Goal: Task Accomplishment & Management: Use online tool/utility

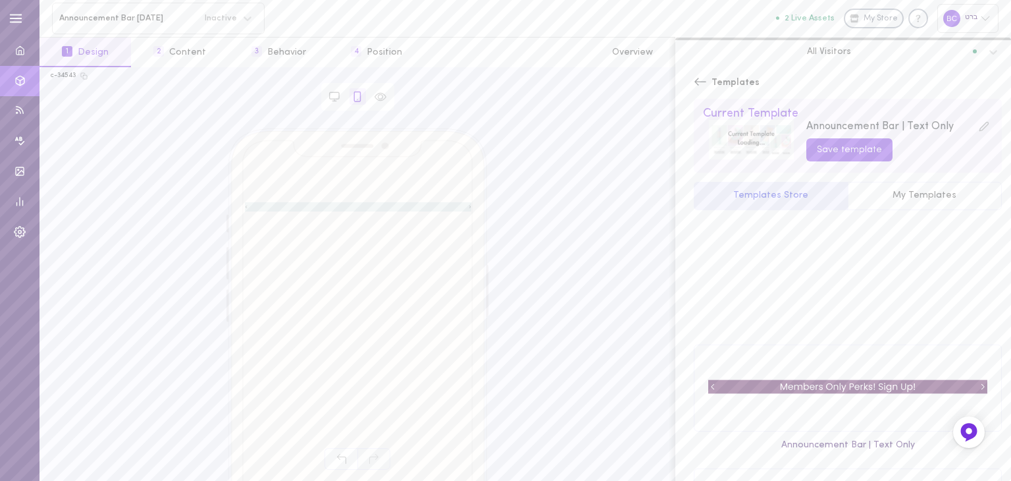
scroll to position [226, 0]
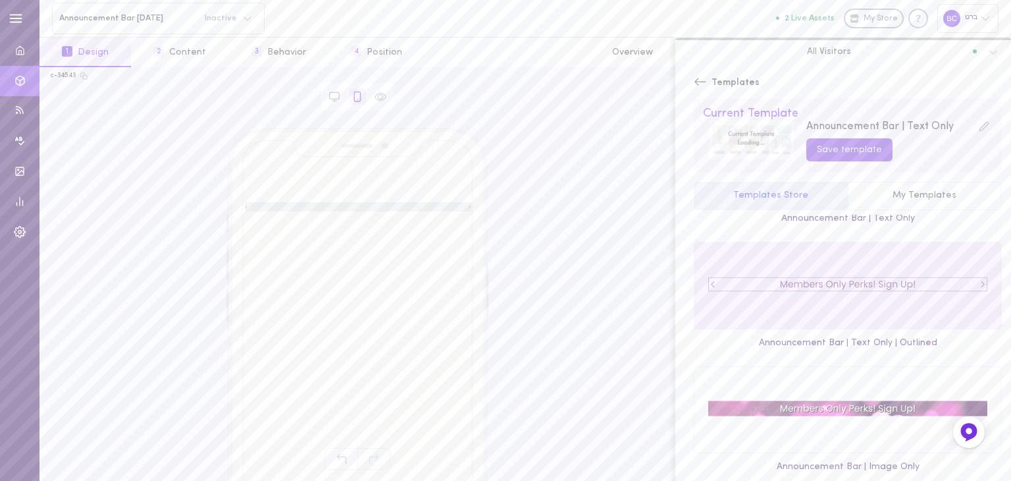
click at [970, 277] on div at bounding box center [847, 285] width 307 height 86
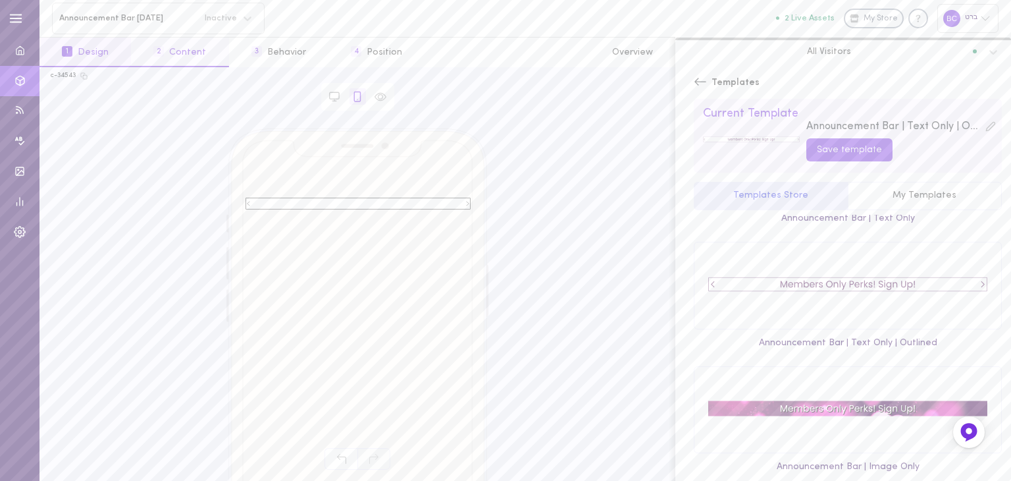
click at [176, 57] on button "2 Content" at bounding box center [179, 53] width 97 height 30
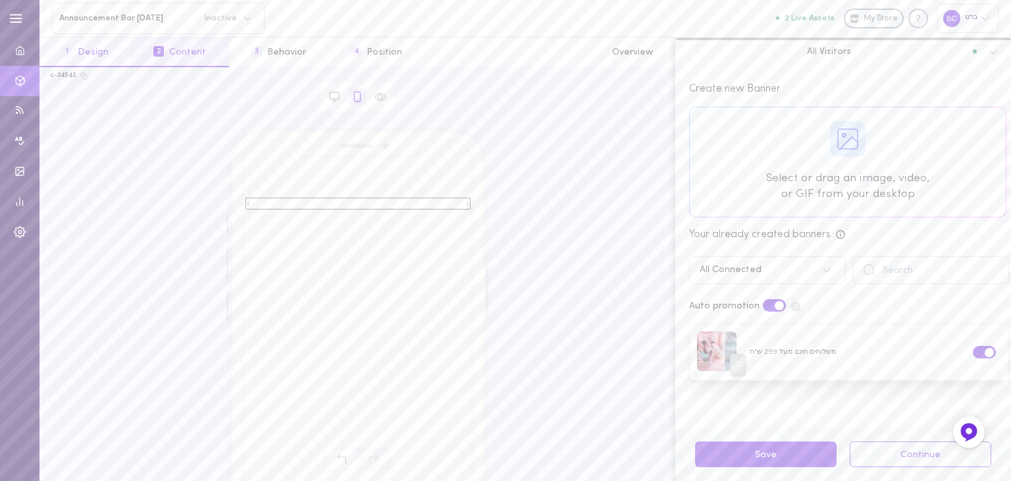
click at [71, 55] on span "1" at bounding box center [67, 51] width 11 height 11
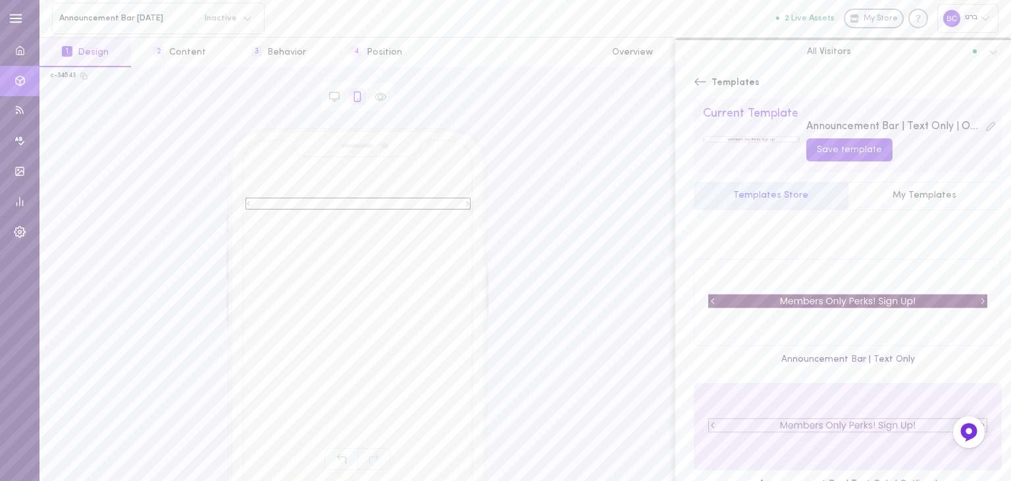
scroll to position [132, 0]
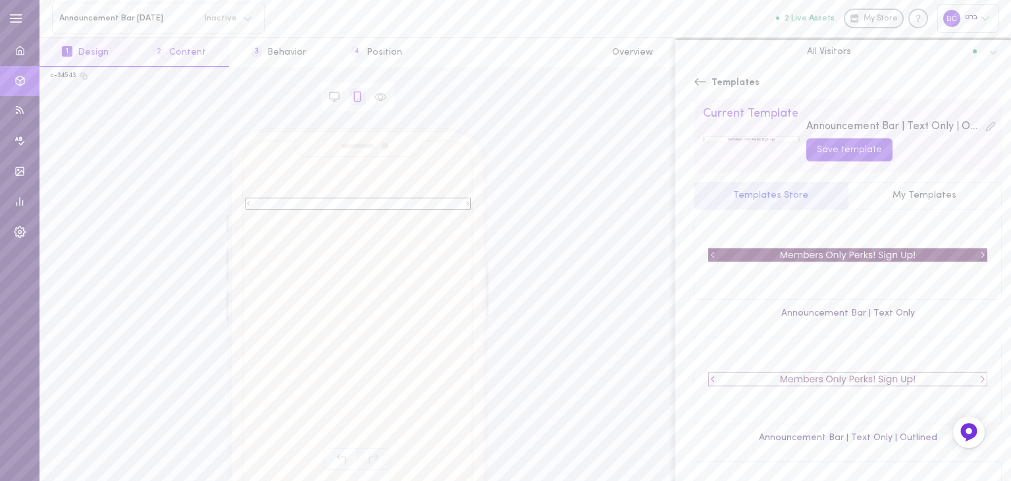
click at [180, 51] on button "2 Content" at bounding box center [179, 53] width 97 height 30
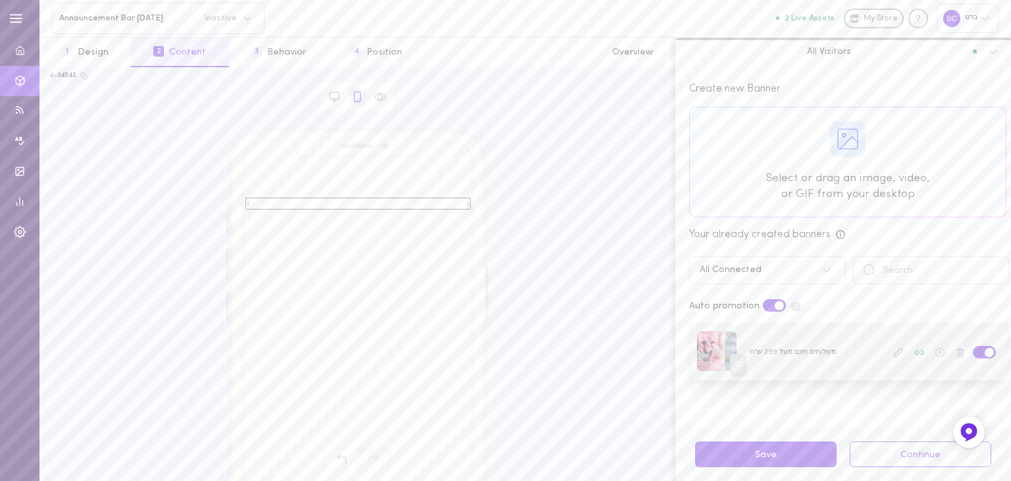
click at [894, 353] on icon at bounding box center [898, 352] width 9 height 9
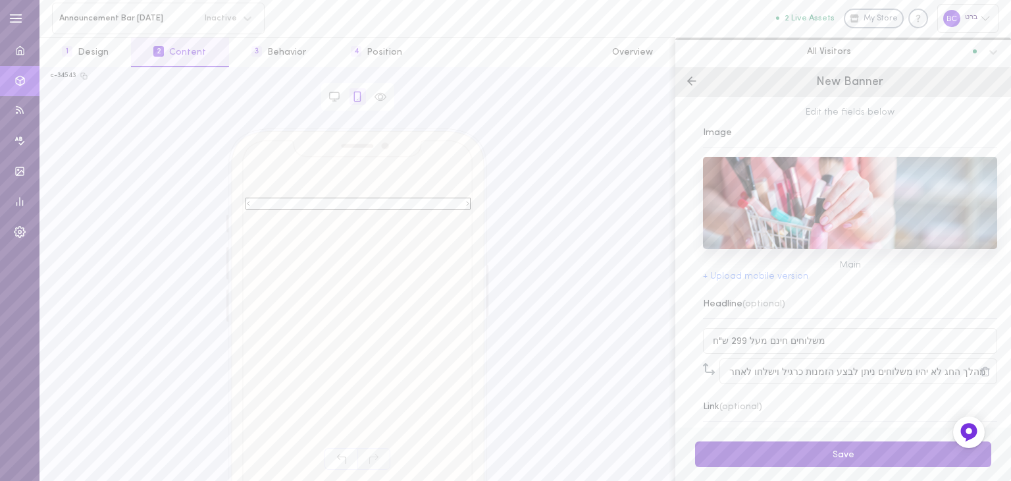
click at [758, 447] on button "Save" at bounding box center [843, 454] width 296 height 26
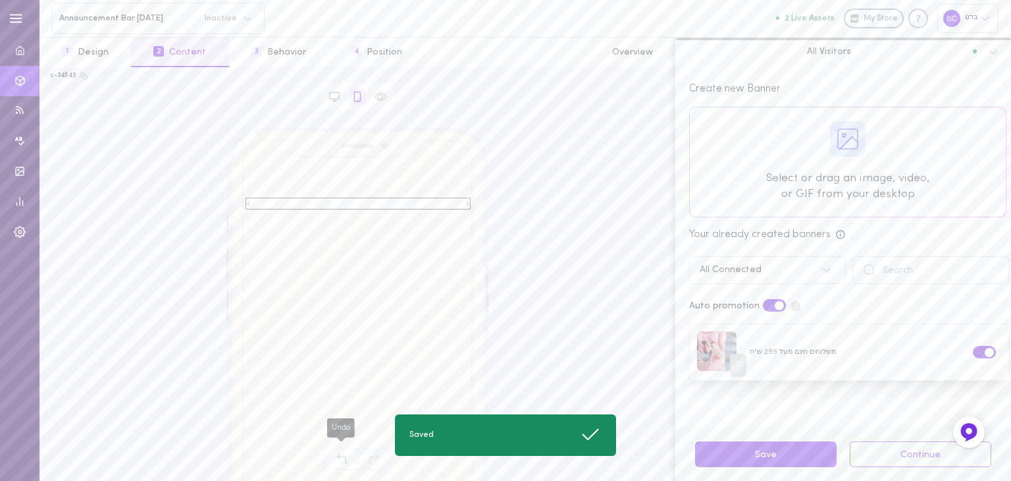
click at [336, 454] on icon "Undo" at bounding box center [341, 459] width 11 height 11
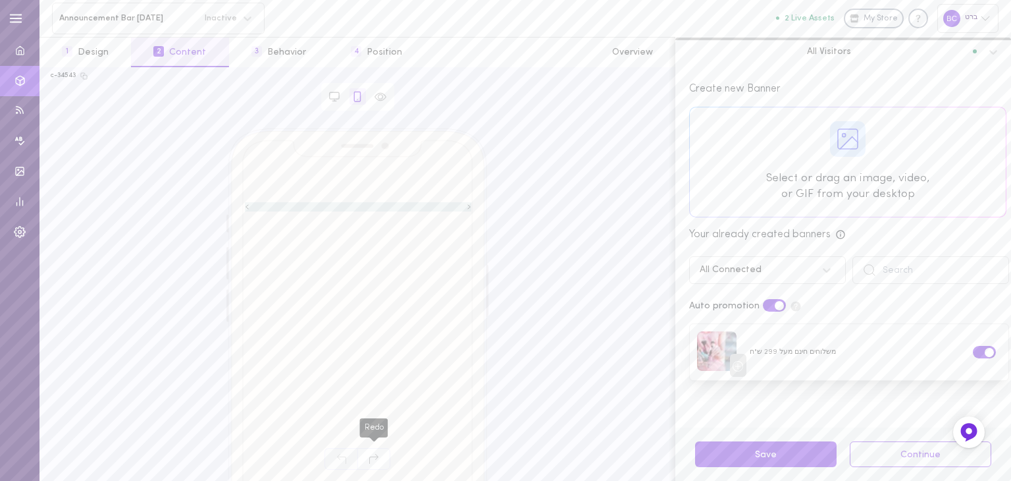
click at [373, 459] on icon "Redo" at bounding box center [374, 459] width 11 height 11
click at [199, 46] on button "2 Content" at bounding box center [179, 53] width 97 height 30
click at [375, 91] on div at bounding box center [381, 96] width 16 height 16
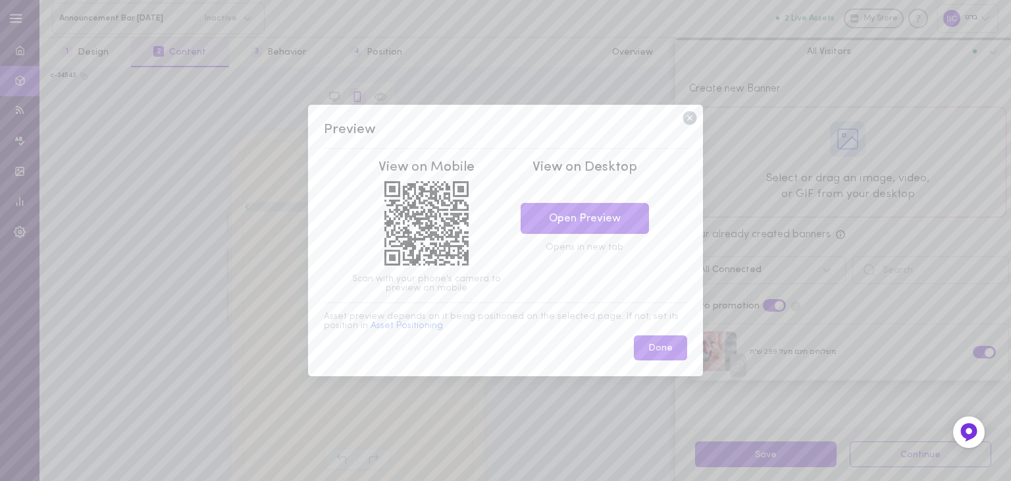
click at [692, 118] on icon at bounding box center [690, 118] width 14 height 14
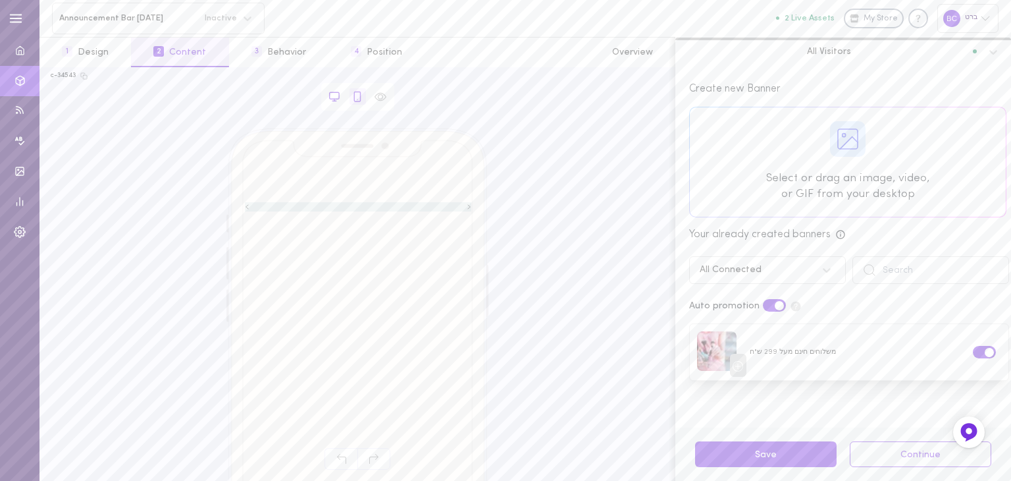
click at [331, 99] on icon at bounding box center [334, 97] width 12 height 12
click at [354, 92] on icon at bounding box center [357, 95] width 6 height 9
click at [78, 48] on button "1 Design" at bounding box center [84, 53] width 91 height 30
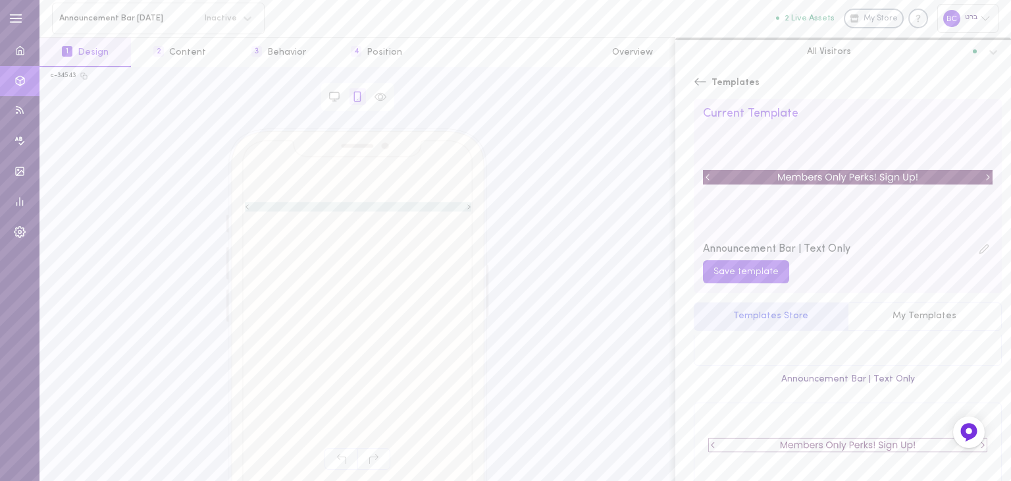
scroll to position [0, 0]
click at [955, 309] on button "My Templates" at bounding box center [925, 316] width 155 height 29
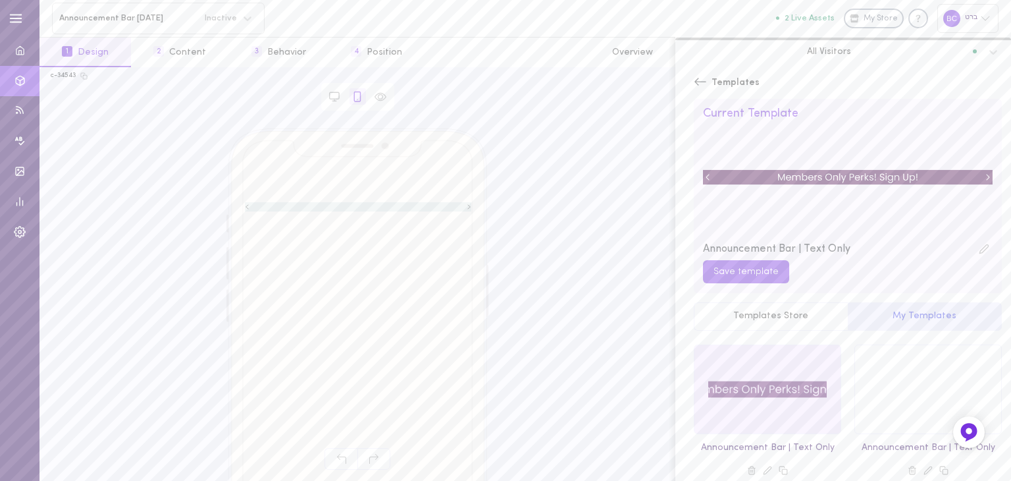
click at [775, 364] on div at bounding box center [767, 389] width 146 height 88
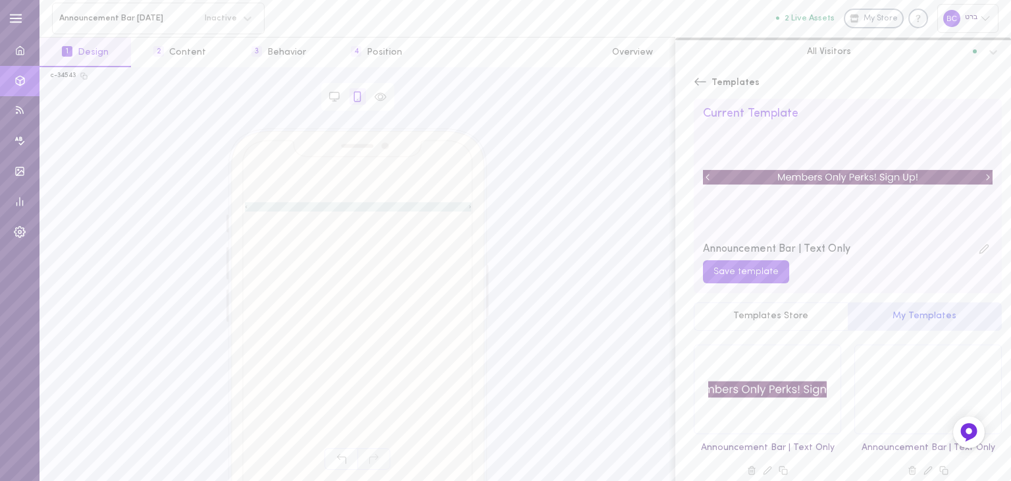
click at [766, 471] on icon at bounding box center [767, 469] width 9 height 9
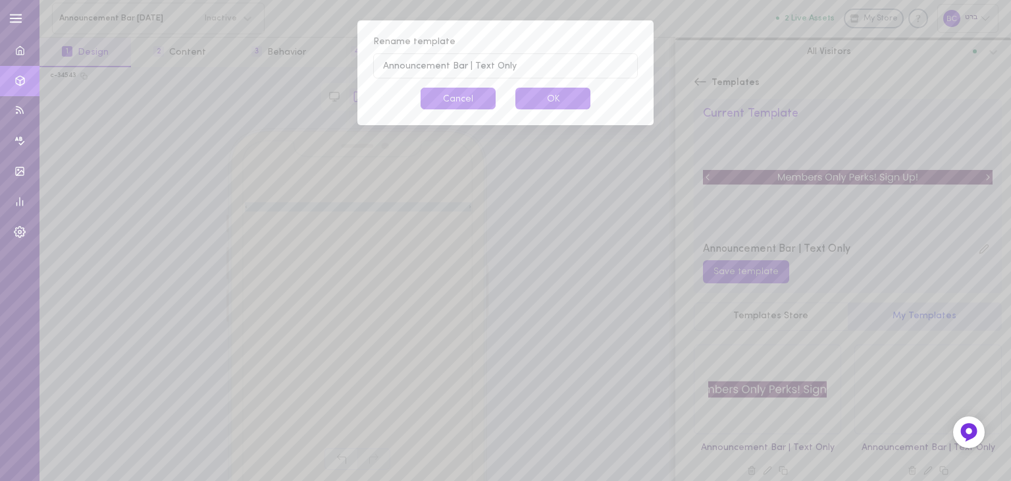
click at [457, 97] on button "Cancel" at bounding box center [458, 99] width 75 height 22
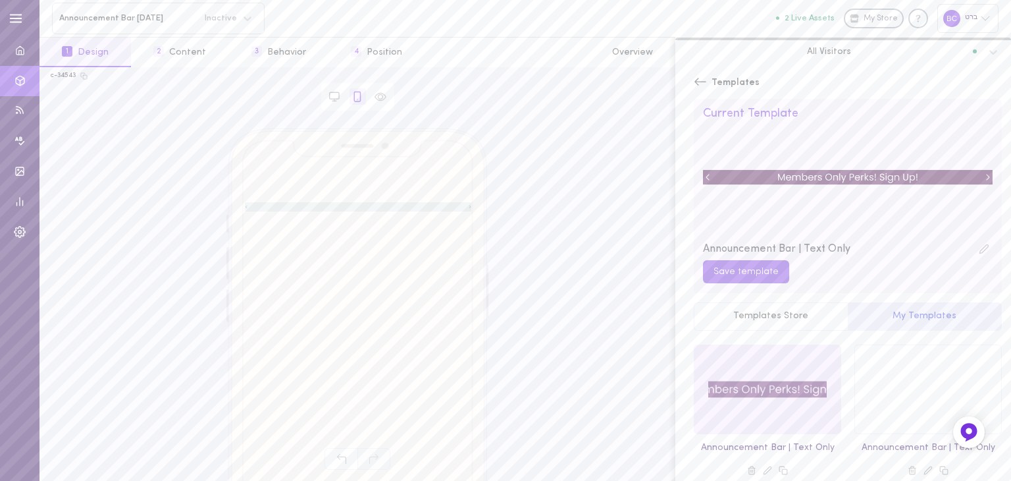
click at [762, 378] on div at bounding box center [767, 389] width 146 height 88
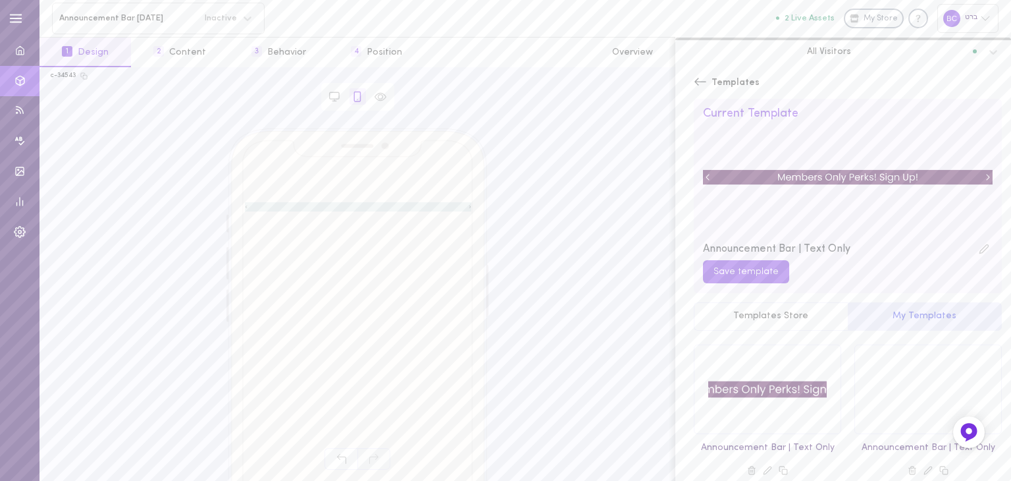
click at [706, 76] on icon at bounding box center [700, 81] width 13 height 13
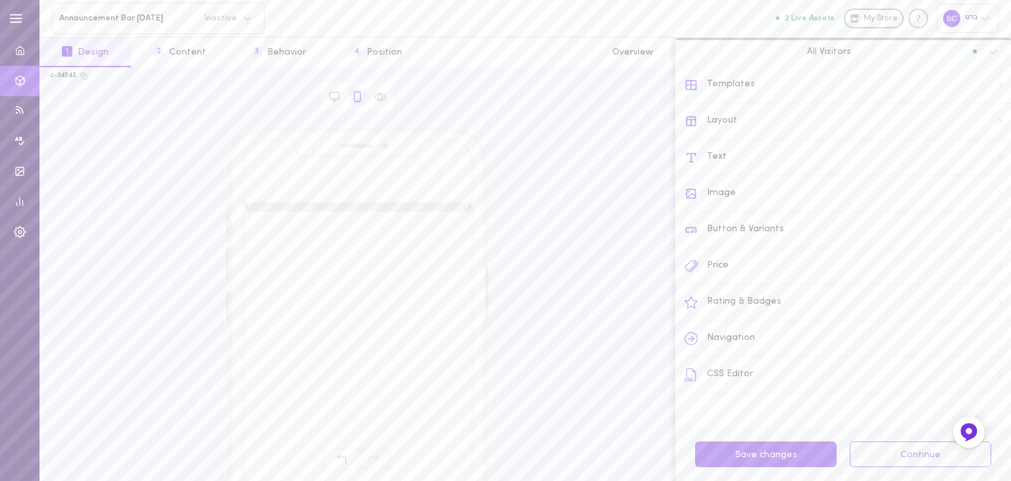
click at [741, 163] on div "Text" at bounding box center [848, 158] width 326 height 36
click at [960, 134] on label at bounding box center [965, 132] width 23 height 13
click at [0, 0] on input "checkbox" at bounding box center [0, 0] width 0 height 0
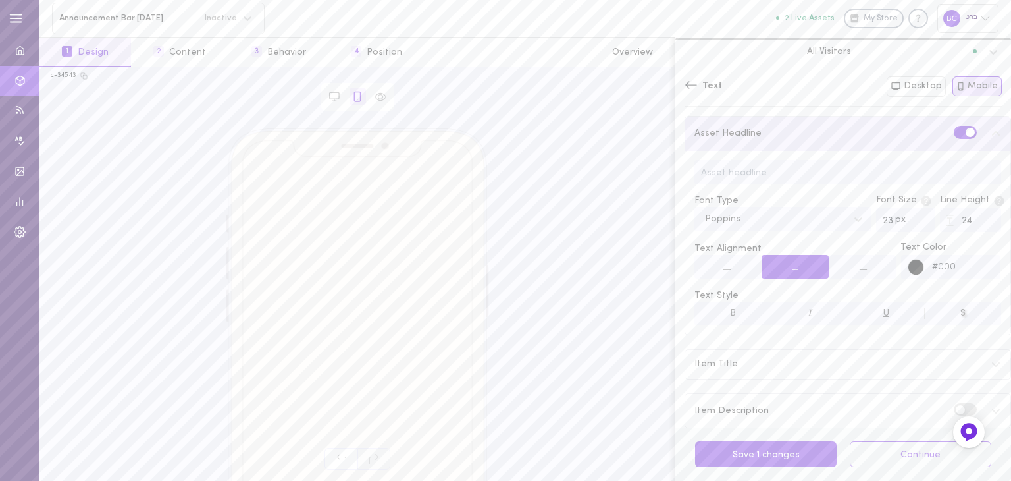
click at [954, 131] on label at bounding box center [965, 132] width 23 height 13
click at [0, 0] on input "checkbox" at bounding box center [0, 0] width 0 height 0
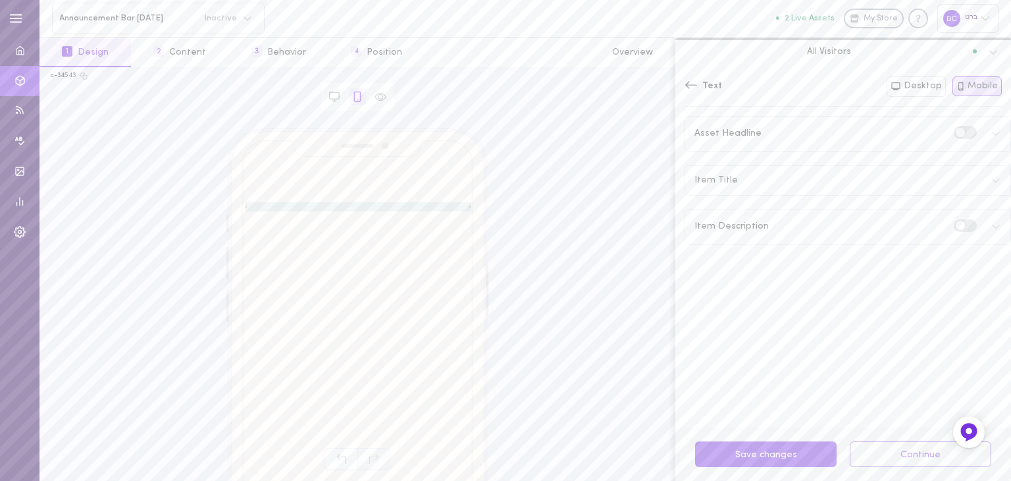
click at [976, 174] on div "Item Title" at bounding box center [847, 180] width 325 height 29
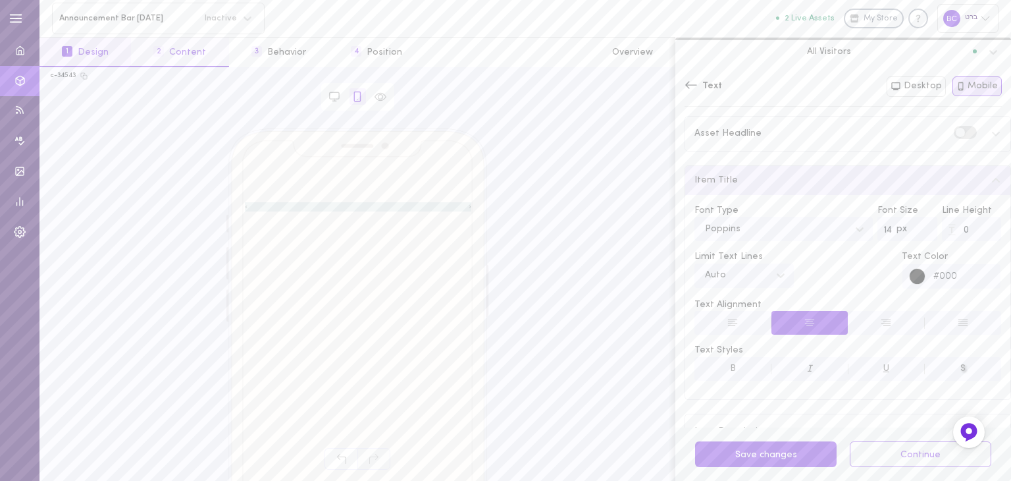
click at [199, 59] on button "2 Content" at bounding box center [179, 53] width 97 height 30
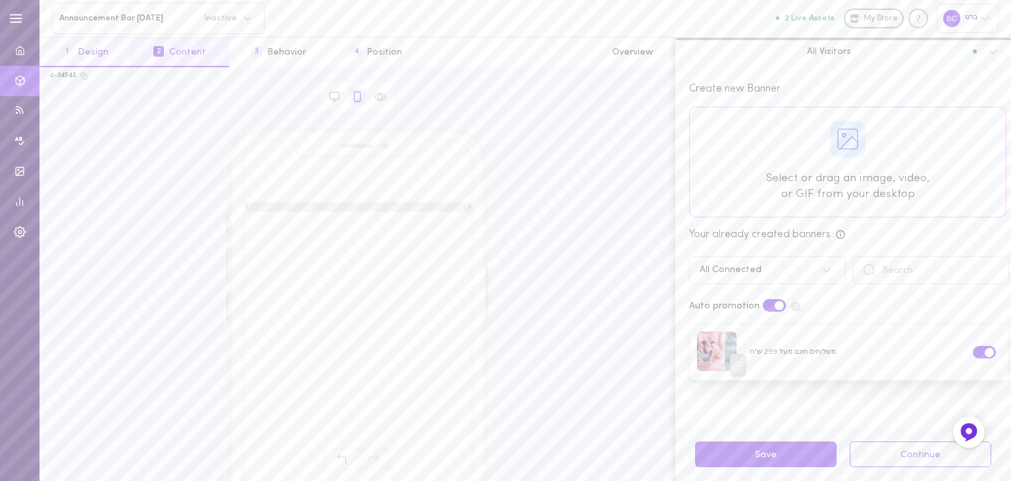
click at [84, 57] on button "1 Design" at bounding box center [84, 53] width 91 height 30
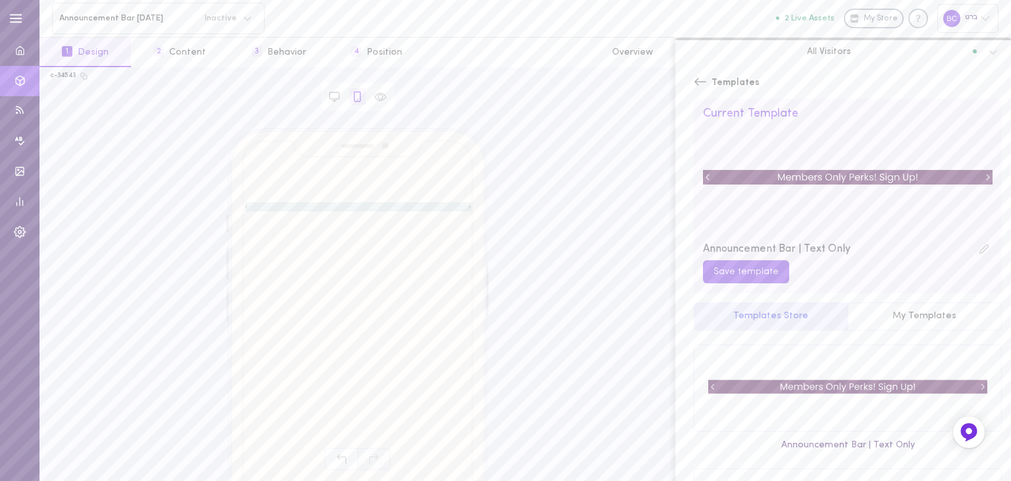
click at [818, 171] on img at bounding box center [848, 177] width 290 height 115
click at [416, 209] on div at bounding box center [358, 206] width 226 height 9
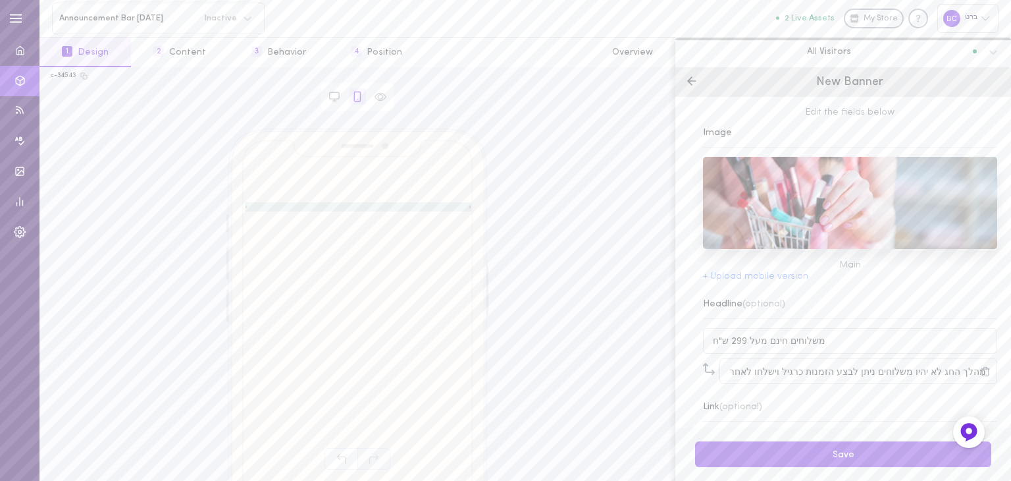
click at [416, 209] on div at bounding box center [358, 206] width 226 height 9
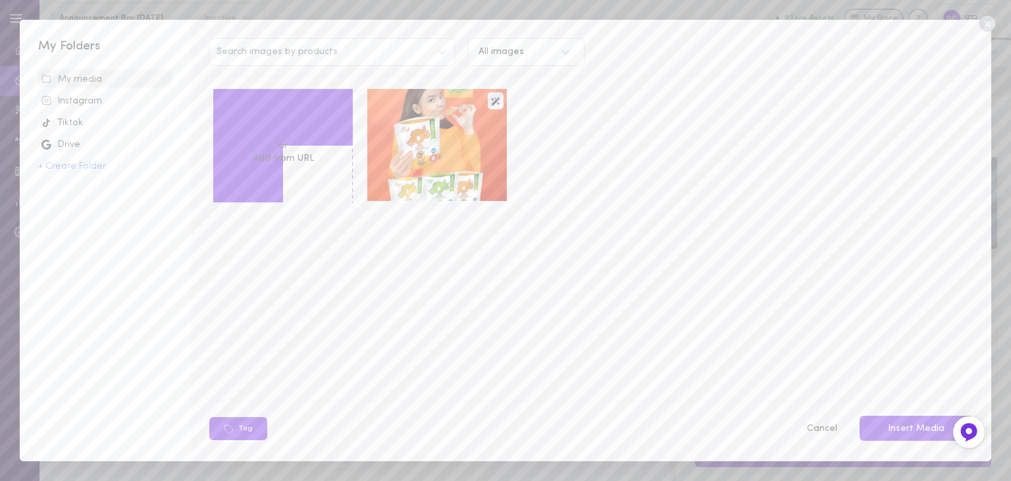
click at [990, 22] on icon at bounding box center [987, 24] width 16 height 16
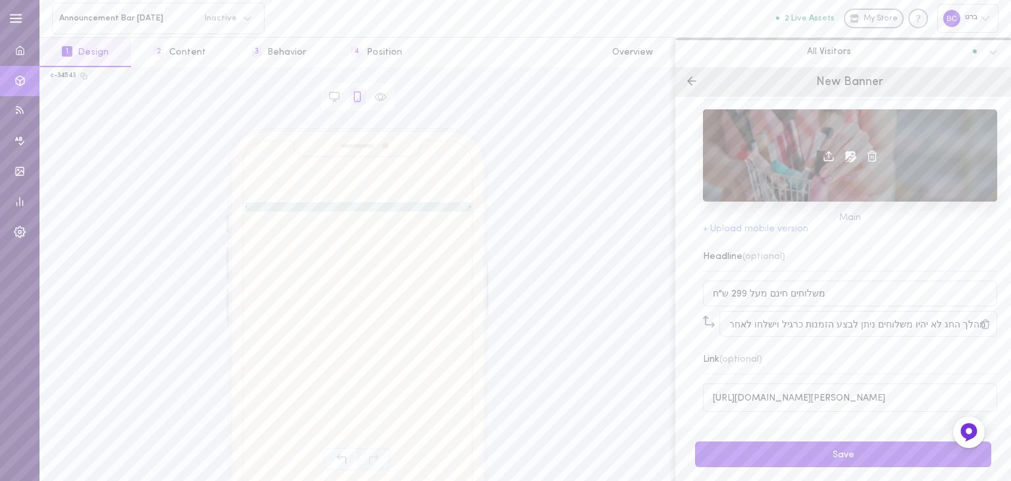
scroll to position [53, 0]
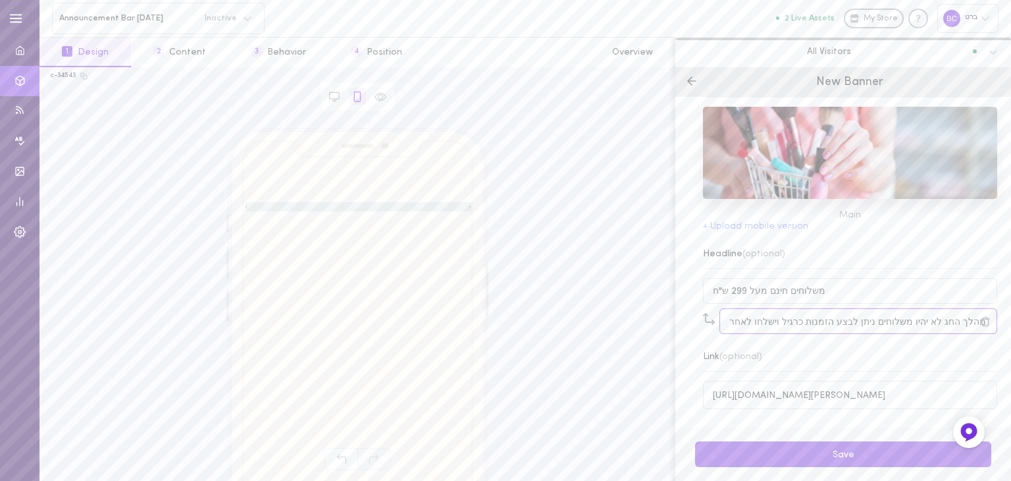
click at [814, 314] on input "שימו לב במהלך החג לא יהיו משלוחים ניתן לבצע הזמנות כרגיל וישלחו לאחר [DATE]" at bounding box center [858, 321] width 278 height 26
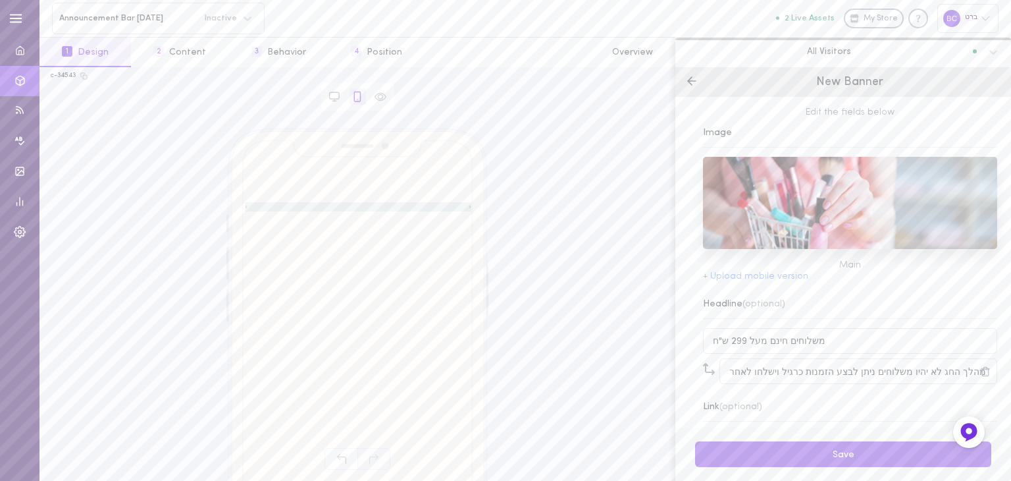
click at [861, 84] on span "New Banner" at bounding box center [849, 82] width 67 height 12
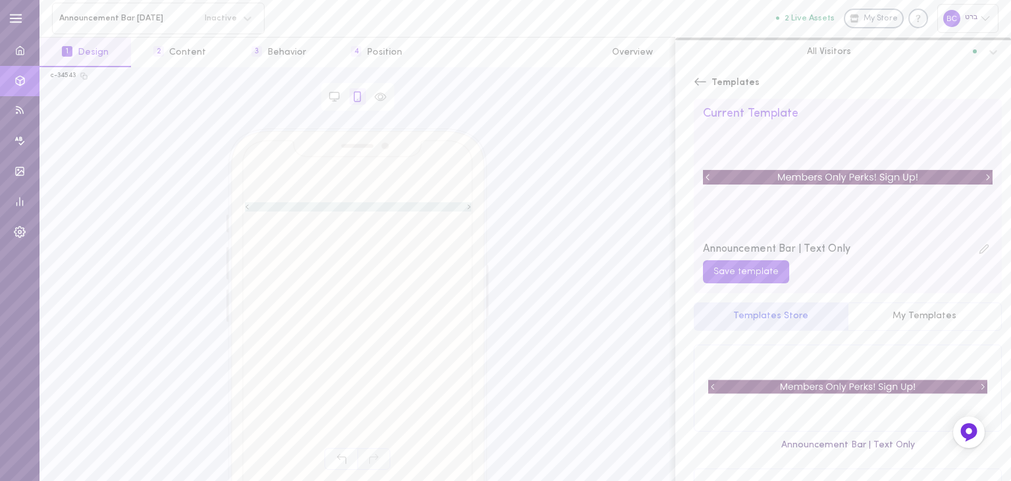
click at [719, 321] on button "Templates Store" at bounding box center [771, 316] width 154 height 29
click at [185, 50] on button "2 Content" at bounding box center [179, 53] width 97 height 30
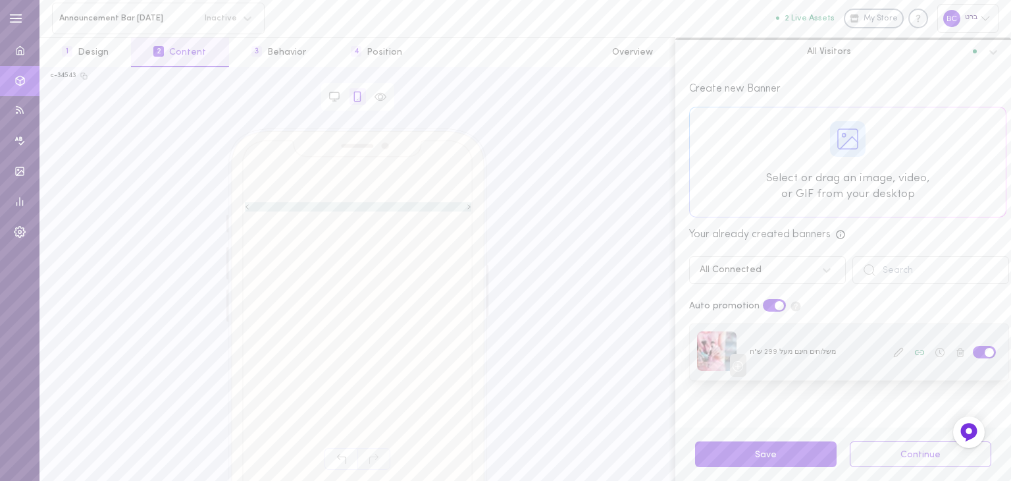
click at [893, 353] on icon at bounding box center [898, 352] width 11 height 11
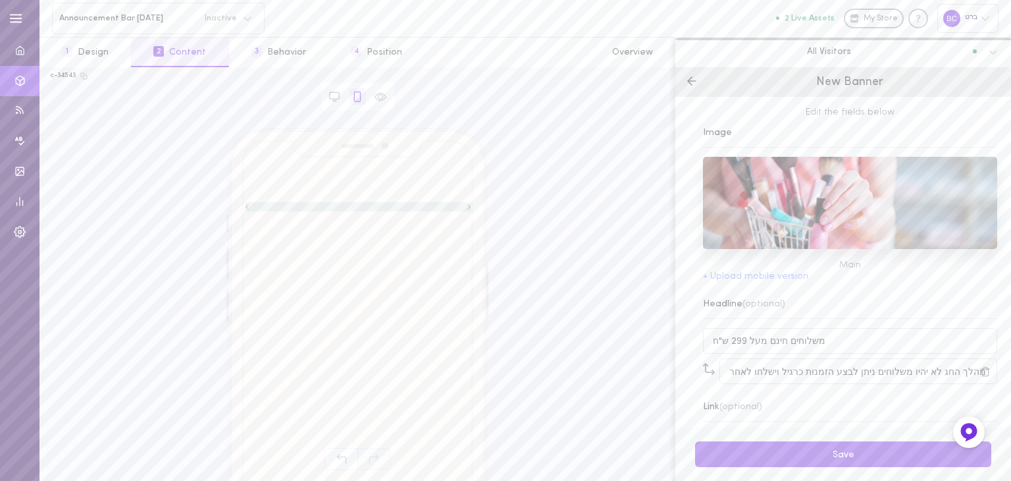
scroll to position [53, 0]
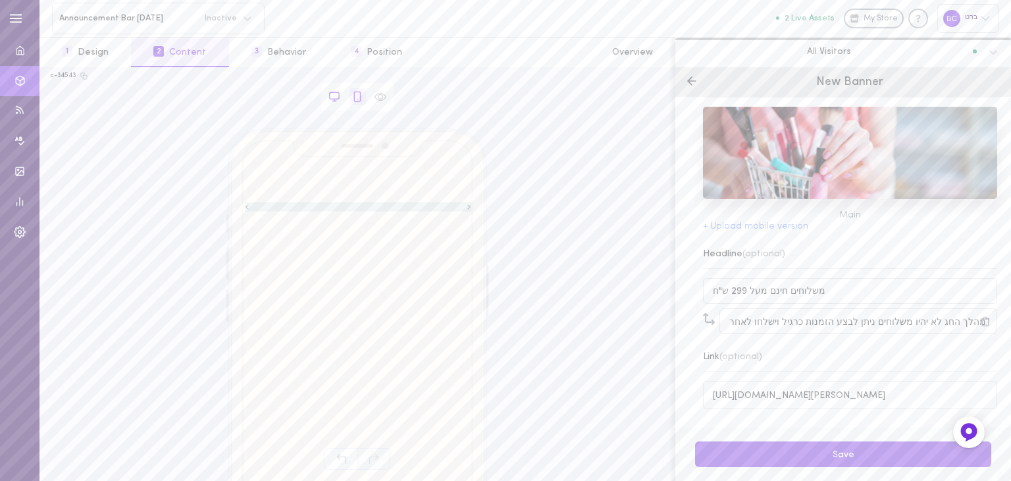
click at [334, 91] on icon at bounding box center [334, 97] width 12 height 12
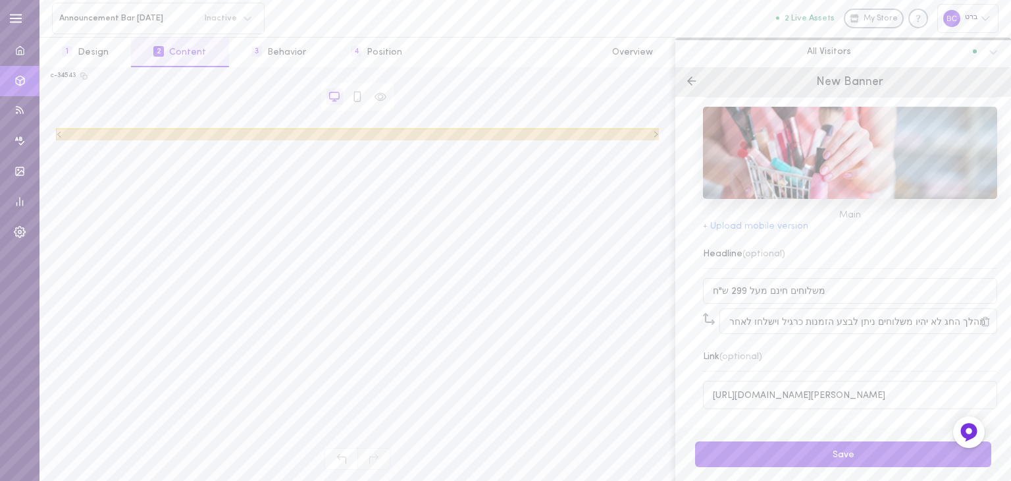
click at [237, 135] on div at bounding box center [358, 134] width 604 height 13
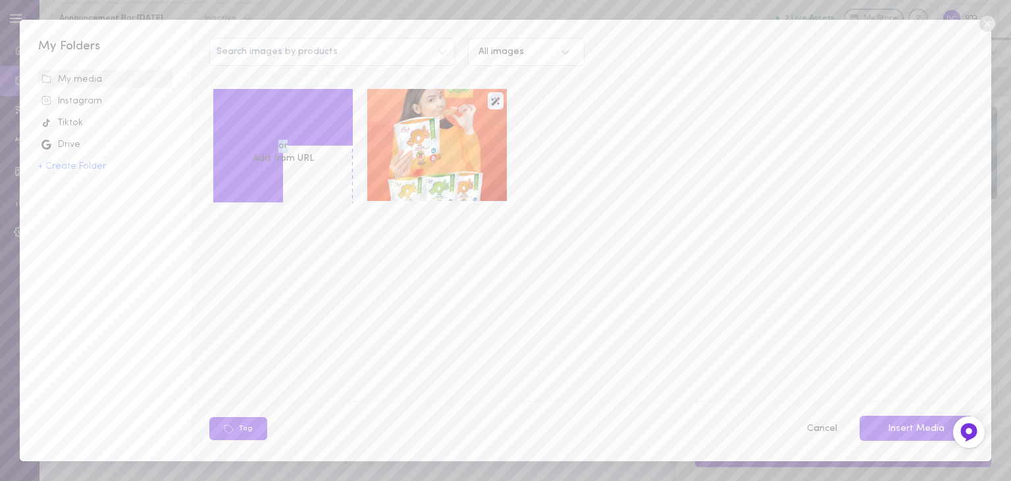
click at [237, 134] on div "Upload media or Add from URL" at bounding box center [283, 145] width 140 height 113
click at [989, 22] on icon at bounding box center [988, 24] width 20 height 20
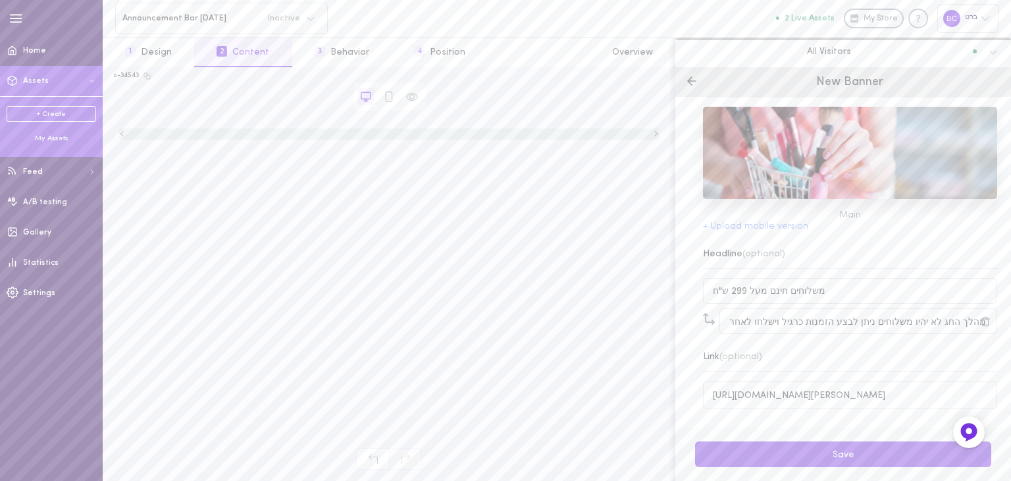
click at [47, 142] on div "My Assets" at bounding box center [52, 139] width 90 height 10
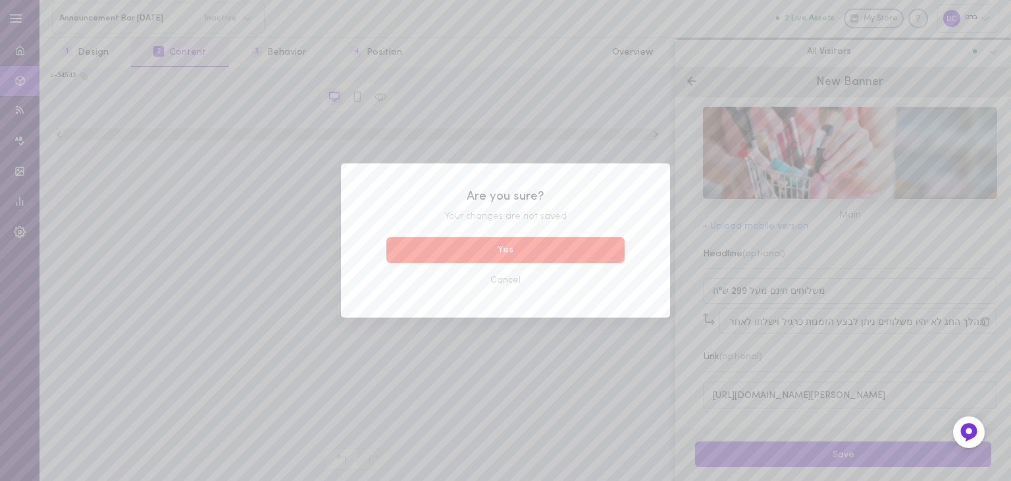
click at [501, 256] on button "Yes" at bounding box center [505, 250] width 238 height 26
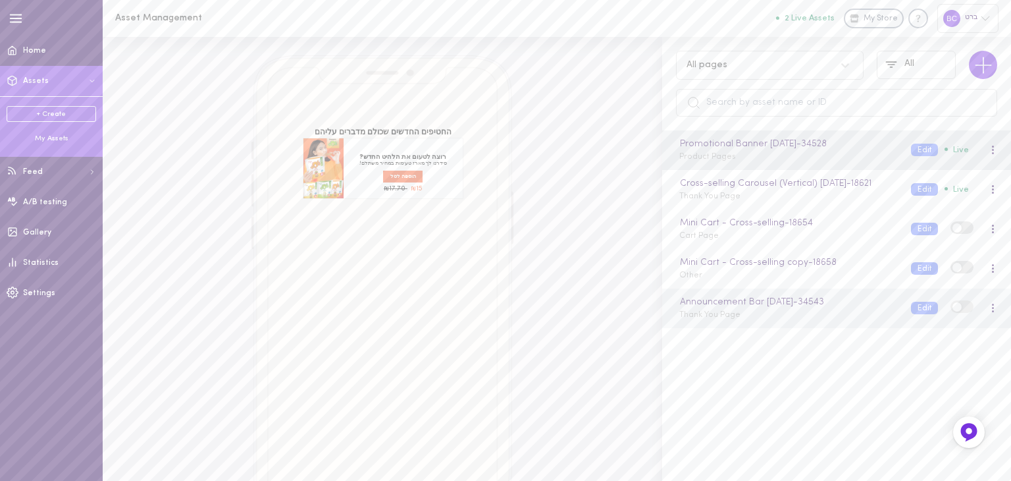
click at [767, 321] on div "Announcement Bar [DATE] - 34543 Thank You Page" at bounding box center [785, 308] width 232 height 26
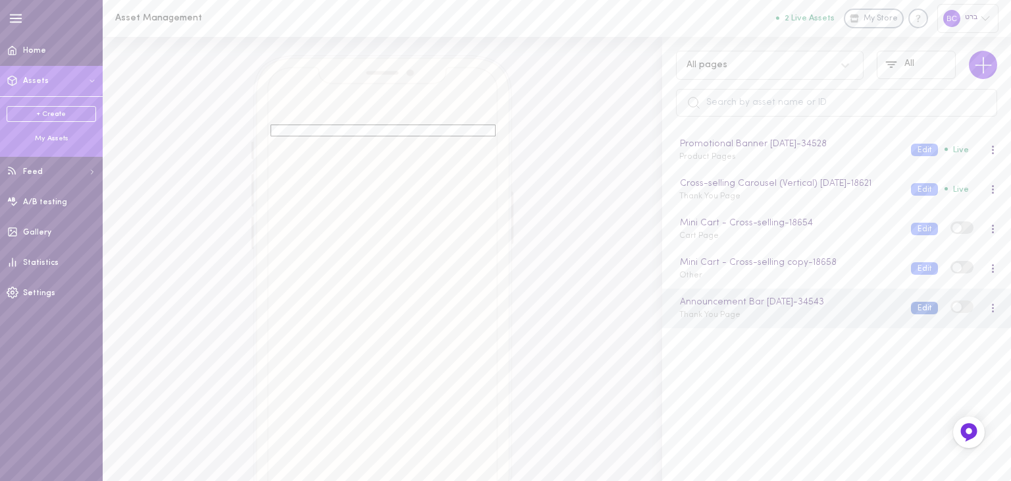
click at [916, 314] on button "Edit" at bounding box center [924, 307] width 27 height 13
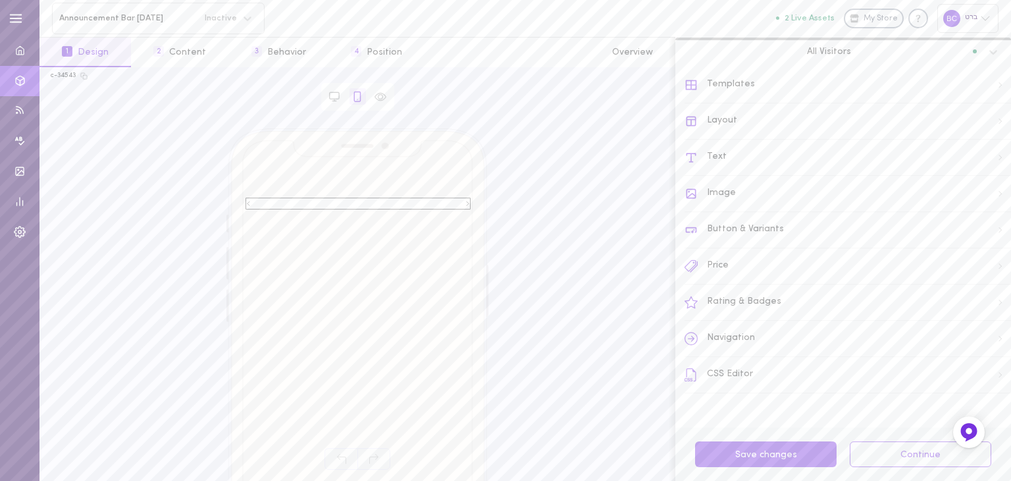
click at [761, 152] on div "Text" at bounding box center [848, 158] width 326 height 36
click at [956, 132] on label at bounding box center [965, 132] width 23 height 13
click at [0, 0] on input "checkbox" at bounding box center [0, 0] width 0 height 0
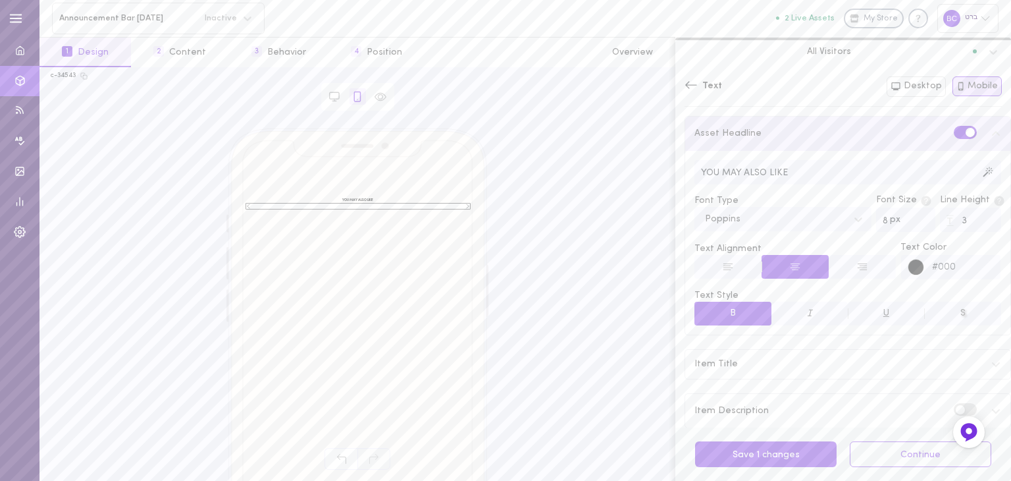
scroll to position [21, 0]
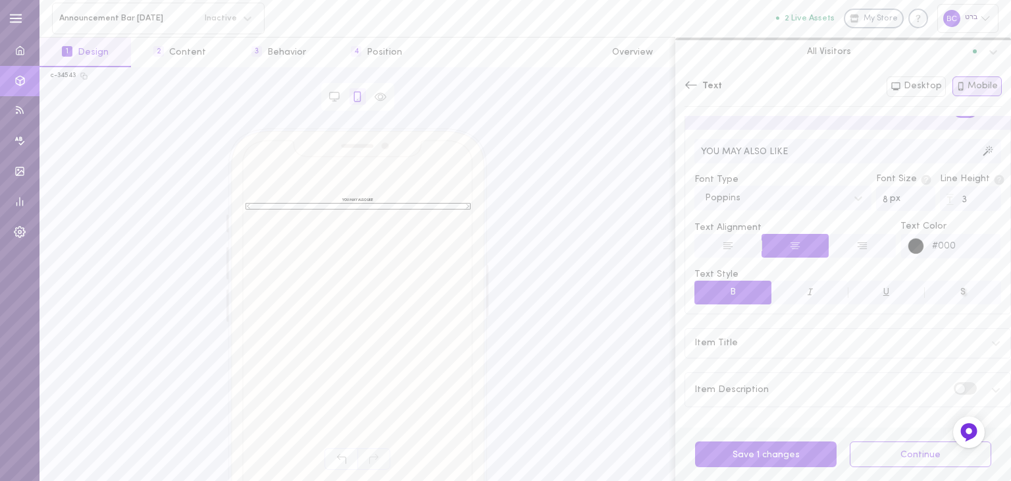
click at [954, 385] on label at bounding box center [965, 388] width 23 height 13
click at [0, 0] on input "checkbox" at bounding box center [0, 0] width 0 height 0
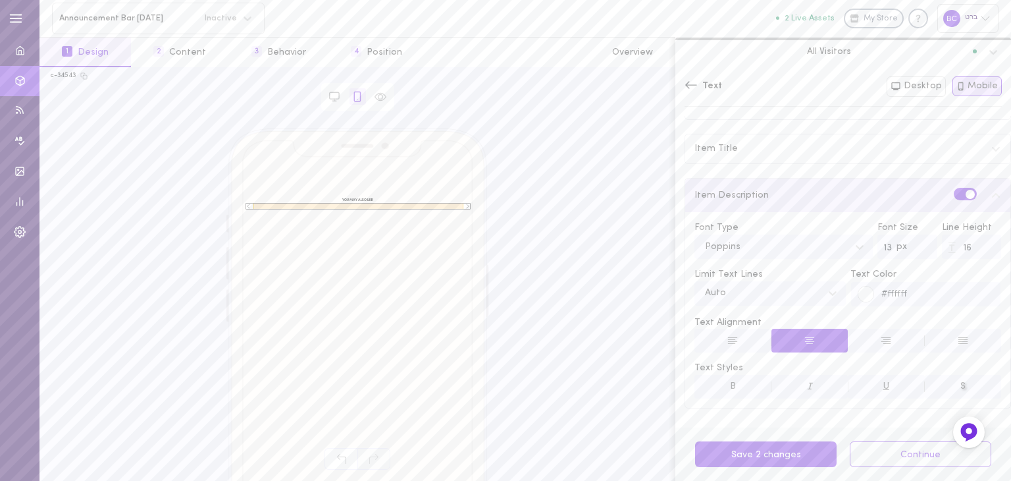
click at [357, 204] on span "שימו לב במהלך החג לא יהיו משלוחים ניתן לבצע הזמנות כרגיל וישלחו לאחר [DATE]" at bounding box center [358, 205] width 210 height 13
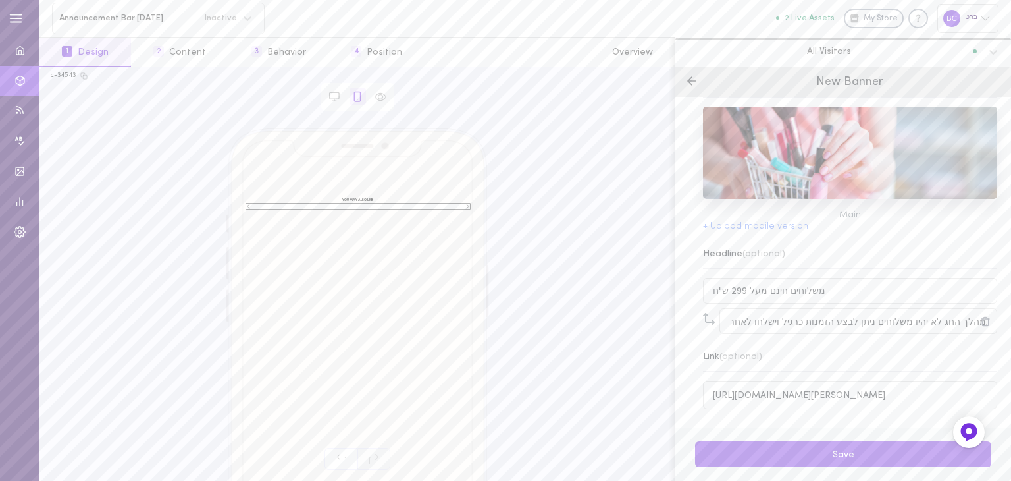
scroll to position [53, 0]
click at [845, 317] on input "שימו לב במהלך החג לא יהיו משלוחים ניתן לבצע הזמנות כרגיל וישלחו לאחר [DATE]" at bounding box center [858, 321] width 278 height 26
click at [704, 317] on icon at bounding box center [709, 319] width 12 height 12
click at [706, 309] on div at bounding box center [711, 321] width 16 height 26
click at [710, 319] on icon at bounding box center [709, 319] width 12 height 12
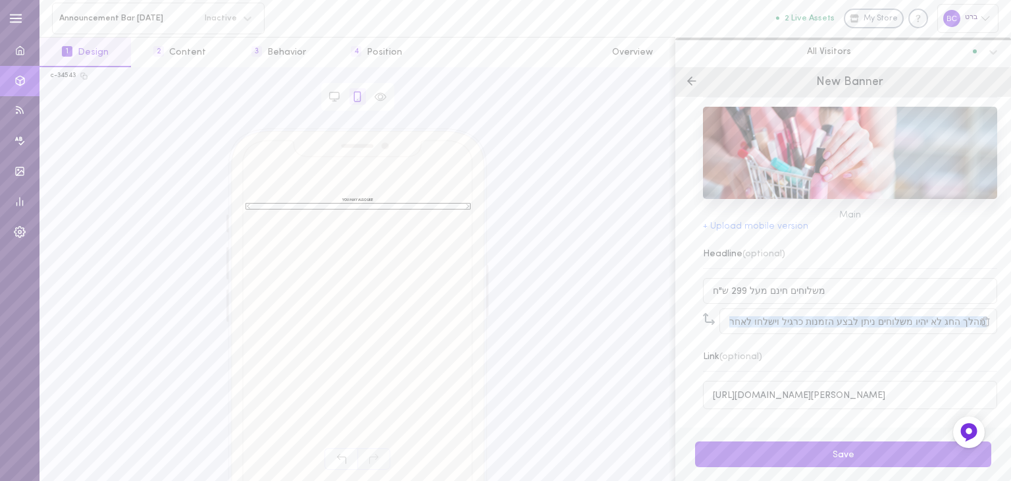
click at [710, 319] on icon at bounding box center [709, 319] width 12 height 12
click at [757, 285] on input "משלוחים חינם מעל 299 ש"ח" at bounding box center [850, 291] width 294 height 26
click at [201, 60] on button "2 Content" at bounding box center [179, 53] width 97 height 30
click at [187, 55] on button "2 Content" at bounding box center [179, 53] width 97 height 30
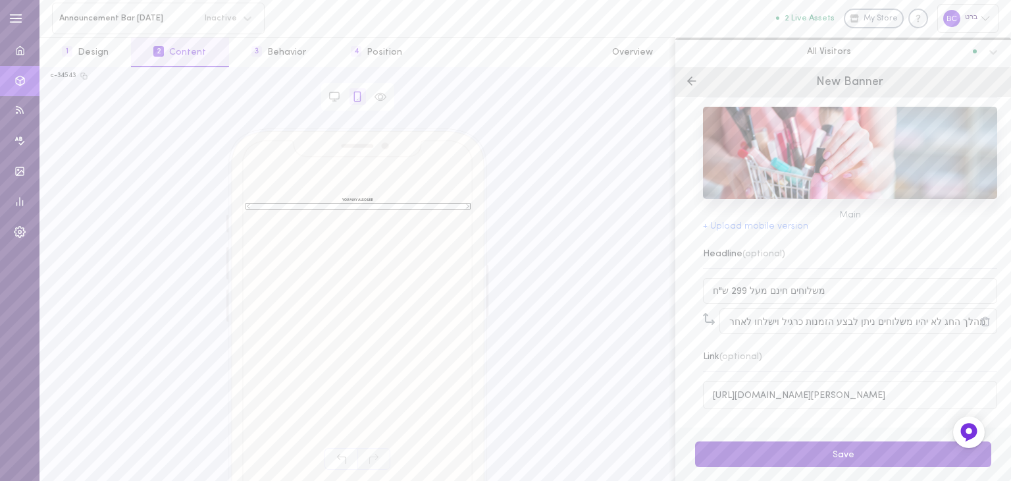
click at [817, 452] on button "Save" at bounding box center [843, 454] width 296 height 26
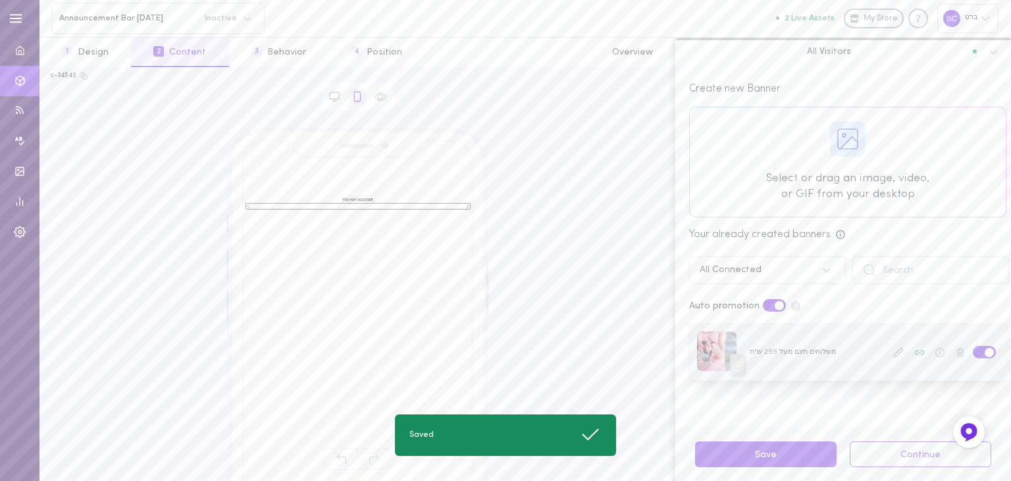
click at [893, 352] on icon at bounding box center [898, 352] width 11 height 11
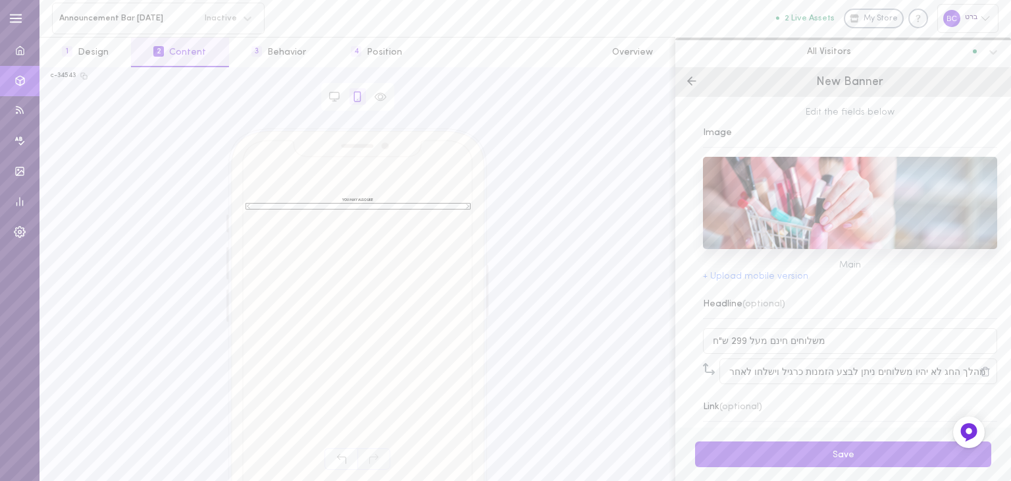
click at [683, 80] on div "New Banner" at bounding box center [843, 82] width 336 height 30
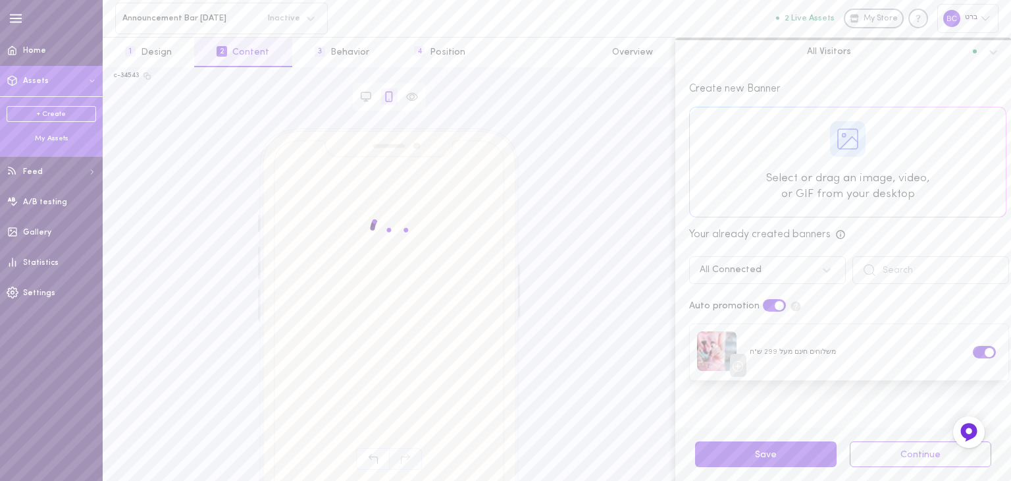
click at [43, 138] on div "My Assets" at bounding box center [52, 139] width 90 height 10
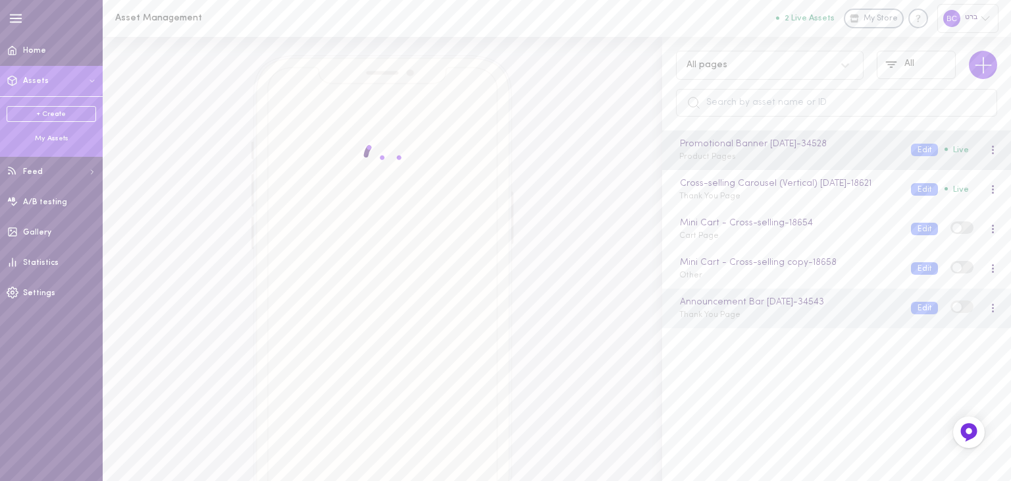
click at [991, 313] on div at bounding box center [992, 308] width 3 height 10
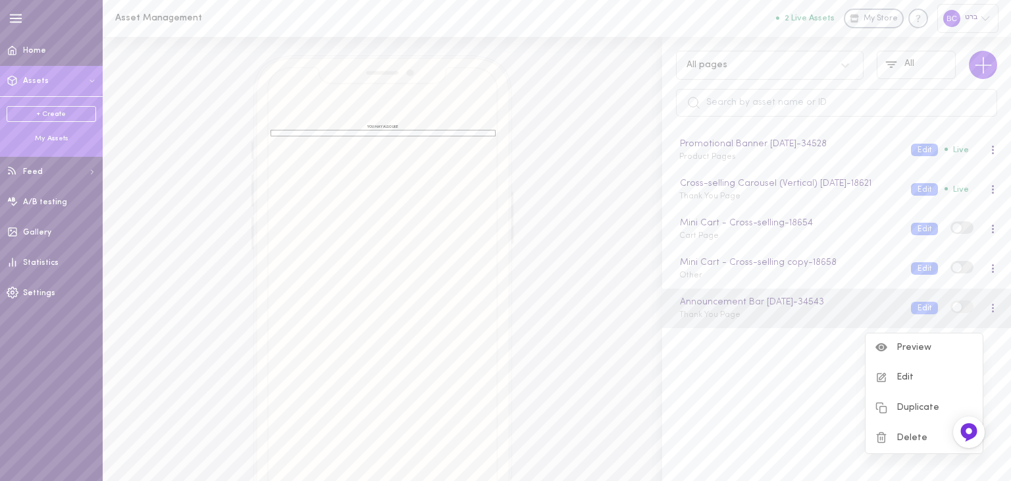
click at [48, 115] on link "+ Create" at bounding box center [52, 114] width 90 height 16
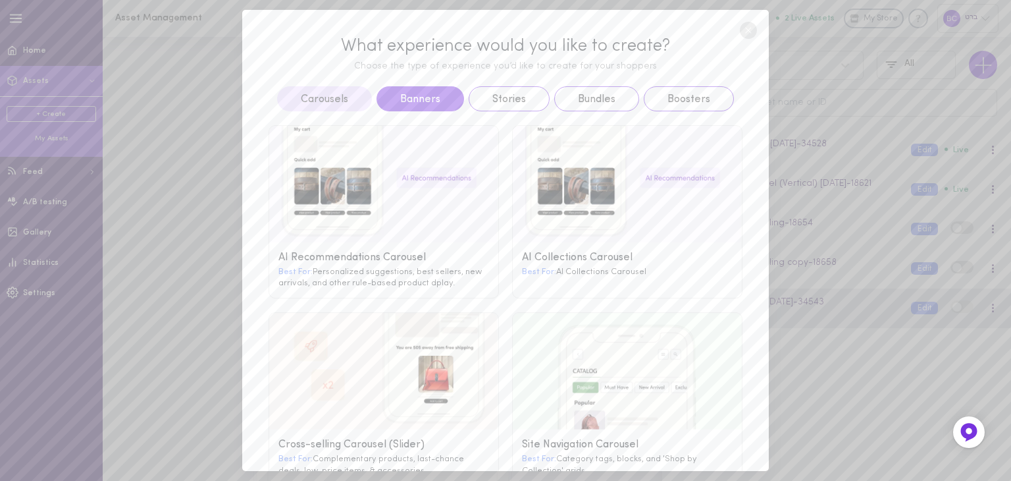
click at [416, 95] on button "Banners" at bounding box center [421, 98] width 88 height 25
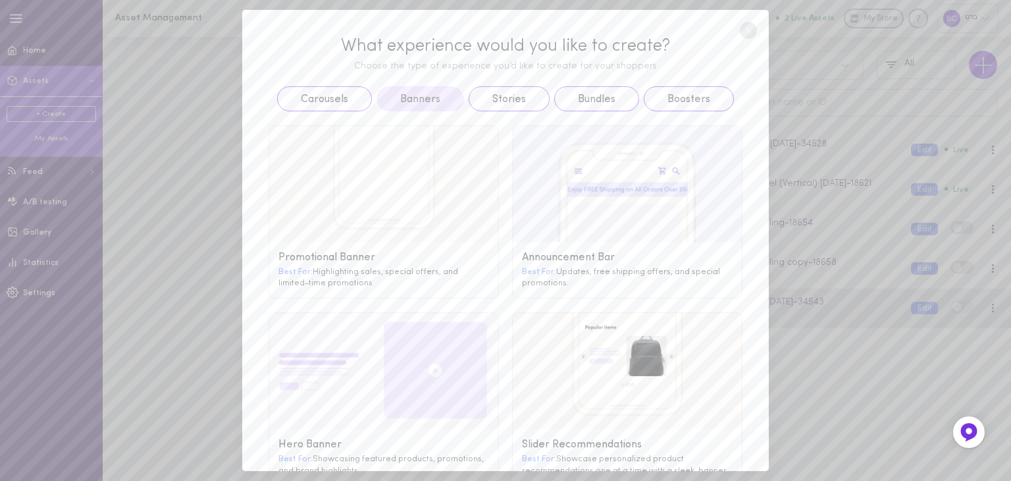
click at [743, 26] on circle at bounding box center [748, 30] width 17 height 17
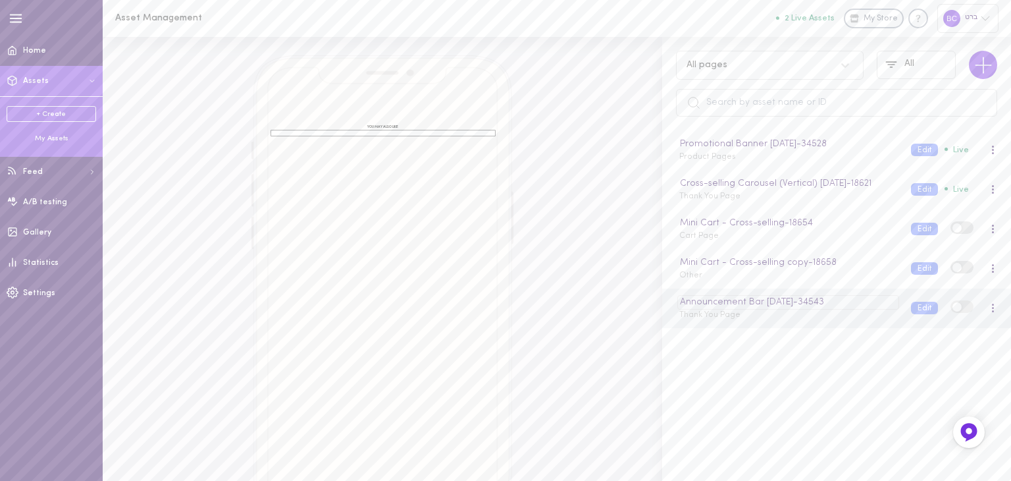
click at [755, 309] on div "Announcement Bar [DATE] - 34543" at bounding box center [787, 302] width 221 height 14
click at [911, 314] on button "Edit" at bounding box center [924, 307] width 27 height 13
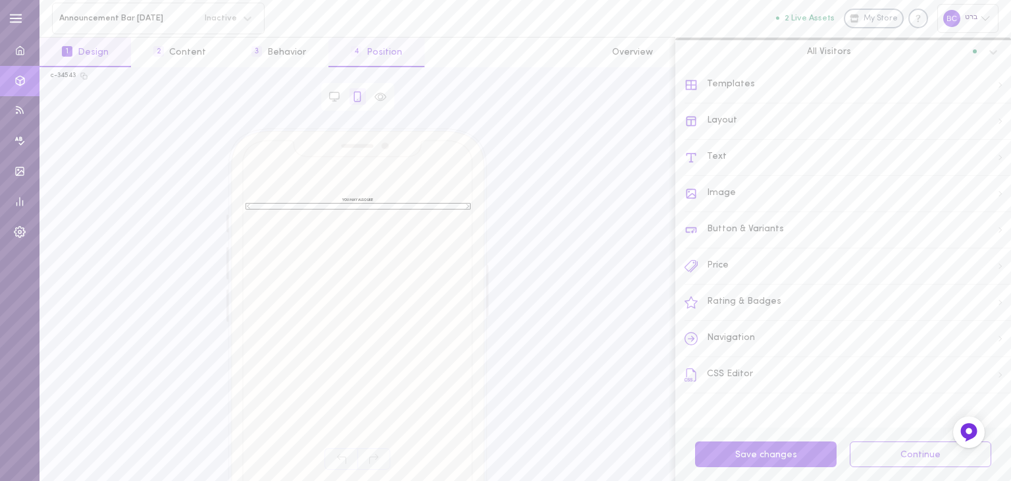
click at [371, 49] on button "4 Position" at bounding box center [376, 53] width 96 height 30
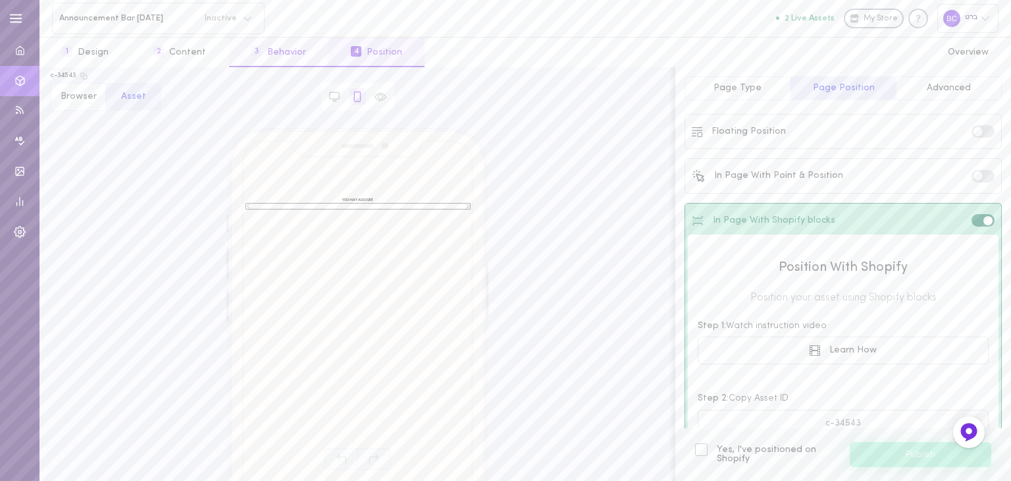
click at [267, 56] on button "3 Behavior" at bounding box center [278, 53] width 99 height 30
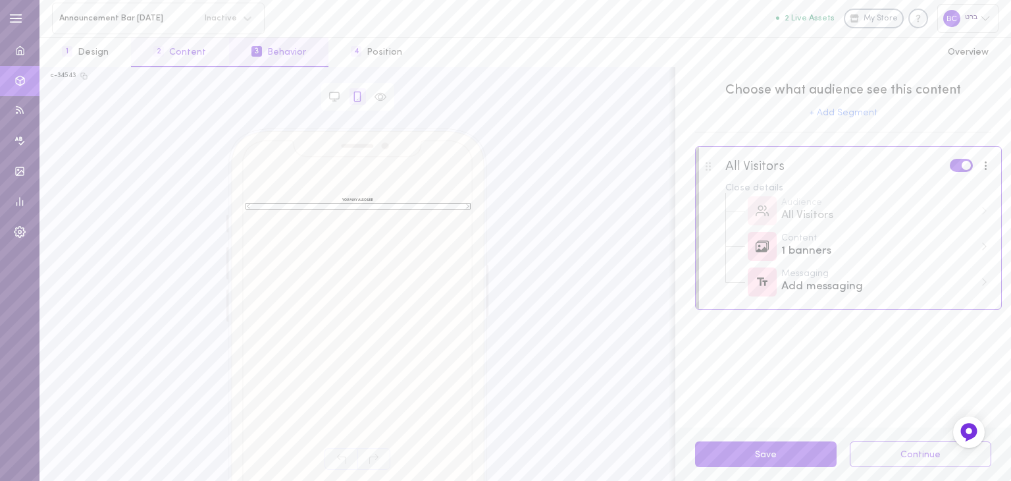
click at [177, 58] on button "2 Content" at bounding box center [179, 53] width 97 height 30
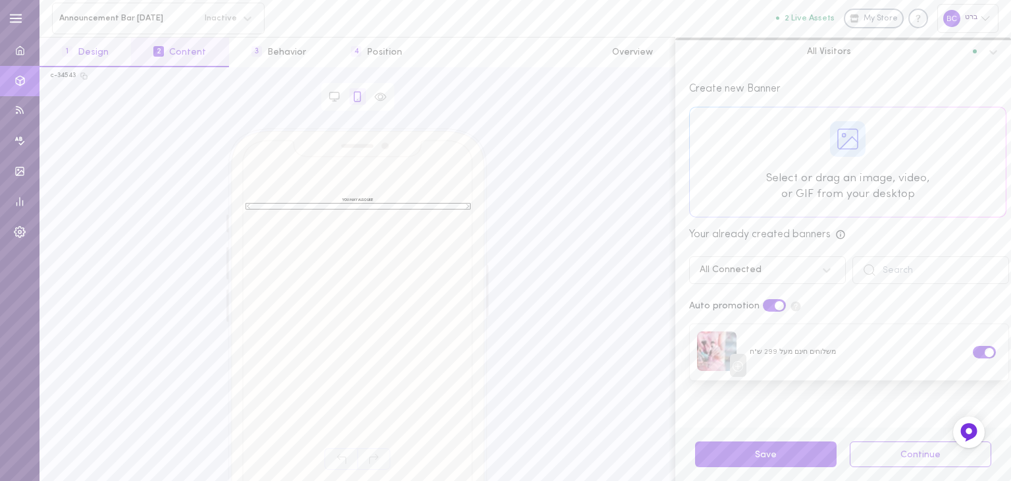
click at [89, 49] on button "1 Design" at bounding box center [84, 53] width 91 height 30
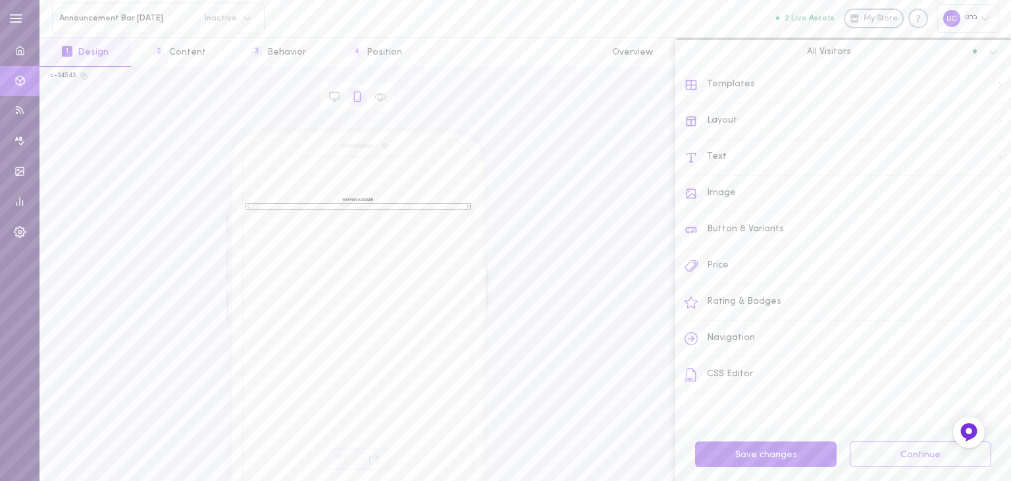
click at [740, 156] on div "Text" at bounding box center [848, 158] width 326 height 36
click at [739, 140] on div "Asset Headline" at bounding box center [847, 134] width 325 height 34
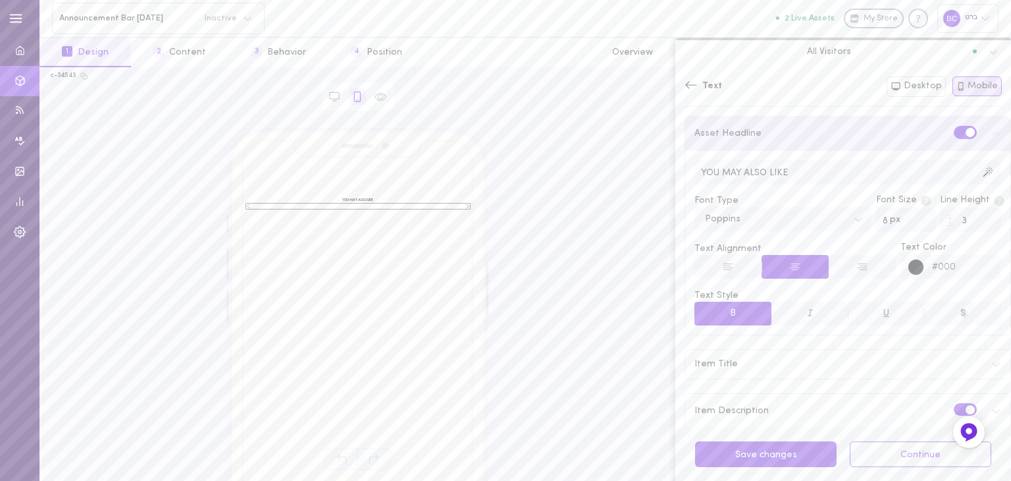
click at [810, 176] on input "YOU MAY ALSO LIKE" at bounding box center [847, 172] width 307 height 24
drag, startPoint x: 827, startPoint y: 169, endPoint x: 649, endPoint y: 167, distance: 177.7
click at [649, 167] on div "c-34543 Browser Asset YOU MAY ALSO LIKE משלוחים חינם מעל 299 ש"ח שימו לב במהלך …" at bounding box center [525, 273] width 972 height 413
type input "n"
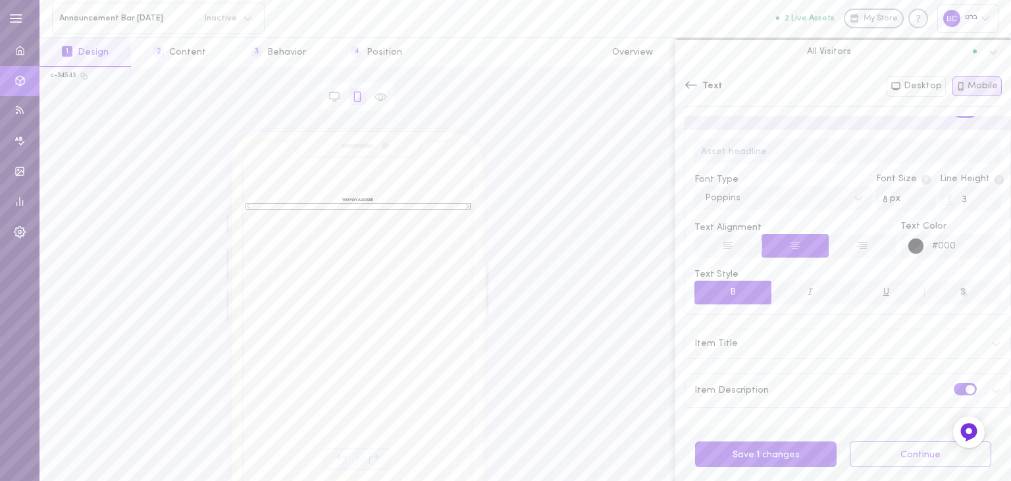
click at [977, 338] on div "Item Title" at bounding box center [847, 343] width 325 height 29
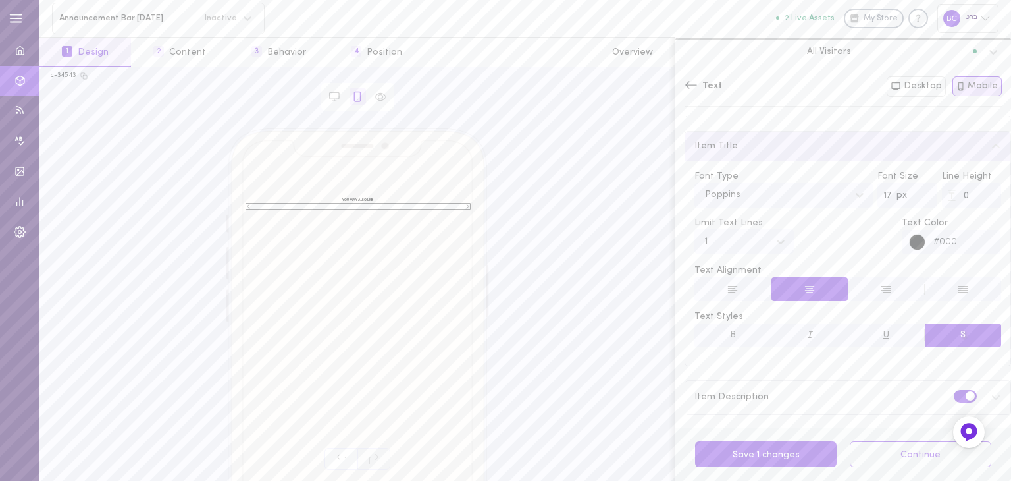
scroll to position [226, 0]
click at [988, 388] on div "Item Description" at bounding box center [847, 390] width 325 height 34
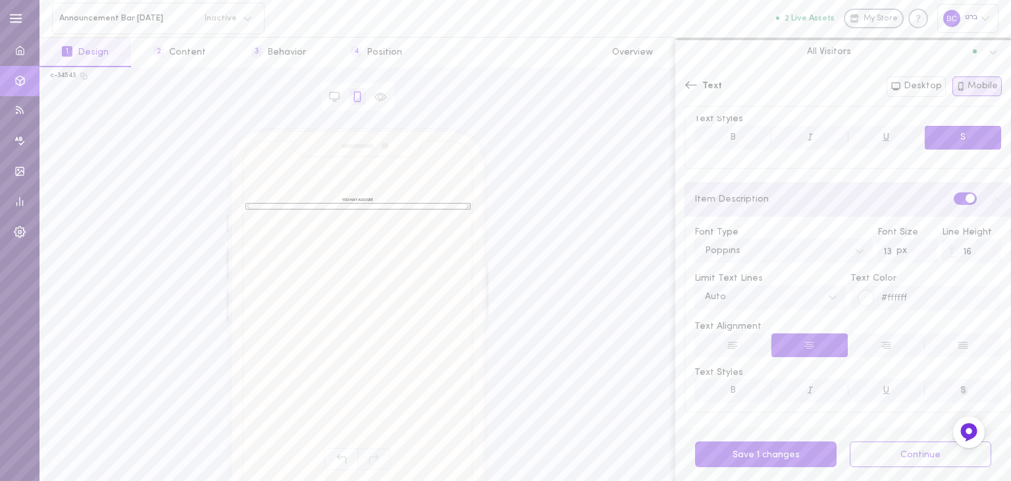
scroll to position [420, 0]
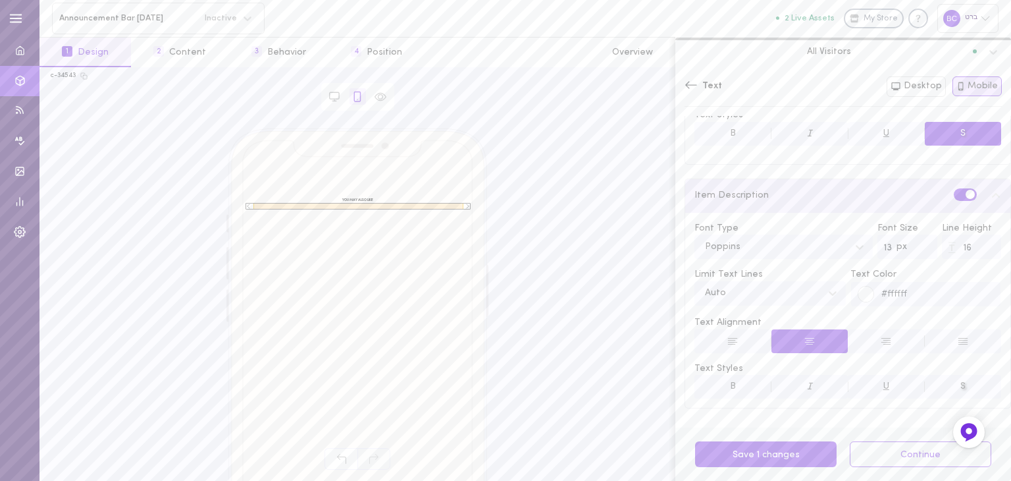
click at [365, 209] on div "YOU MAY ALSO LIKE משלוחים חינם מעל 299 ש"ח שימו לב במהלך החג לא יהיו משלוחים ני…" at bounding box center [357, 357] width 263 height 459
click at [365, 206] on span "שימו לב במהלך החג לא יהיו משלוחים ניתן לבצע הזמנות כרגיל וישלחו לאחר [DATE]" at bounding box center [358, 205] width 210 height 13
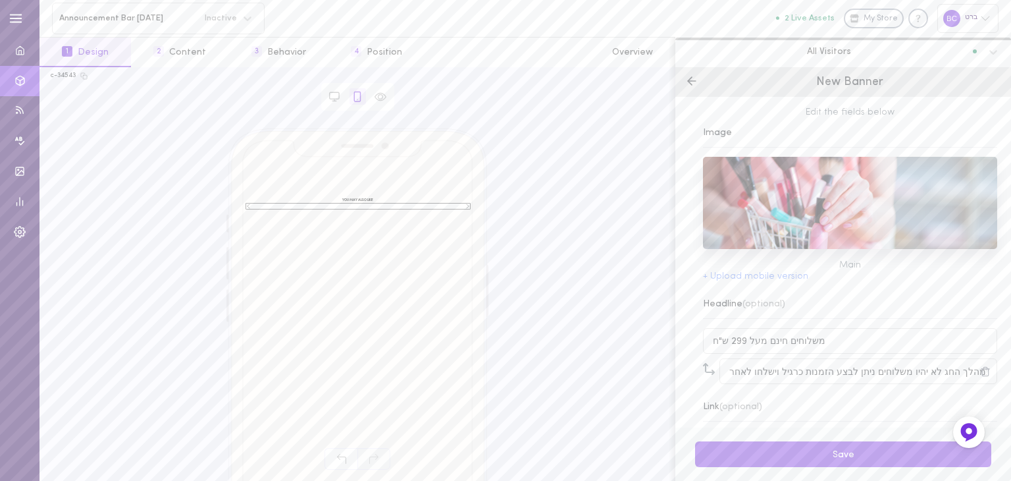
click at [365, 206] on span "שימו לב במהלך החג לא יהיו משלוחים ניתן לבצע הזמנות כרגיל וישלחו לאחר [DATE]" at bounding box center [358, 205] width 210 height 13
click at [785, 360] on input "שימו לב במהלך החג לא יהיו משלוחים ניתן לבצע הזמנות כרגיל וישלחו לאחר [DATE]" at bounding box center [858, 371] width 278 height 26
click at [791, 367] on input "שימו לב במהלך החג לא יהיו משלוחים ניתן לבצע הזמנות כרגיל וישלחו לאחר [DATE]" at bounding box center [858, 371] width 278 height 26
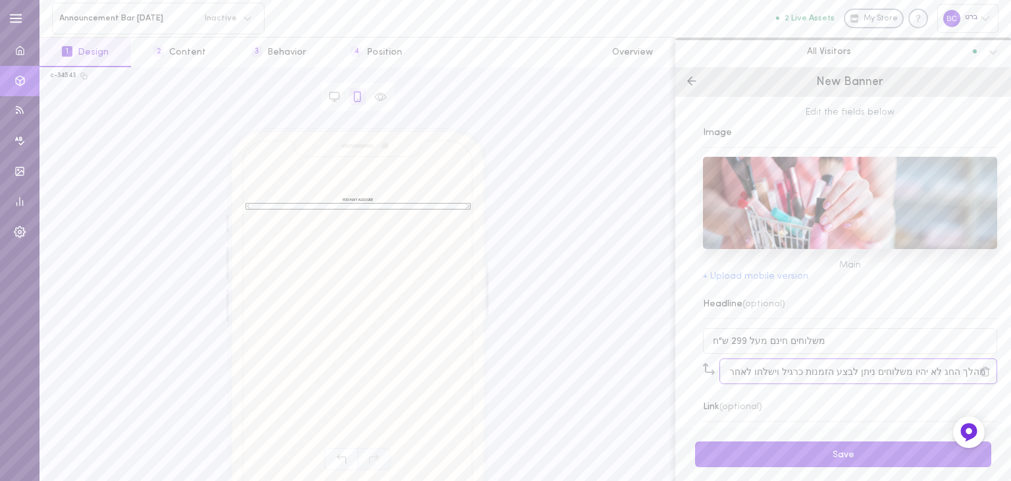
click at [791, 367] on input "שימו לב במהלך החג לא יהיו משלוחים ניתן לבצע הזמנות כרגיל וישלחו לאחר [DATE]" at bounding box center [858, 371] width 278 height 26
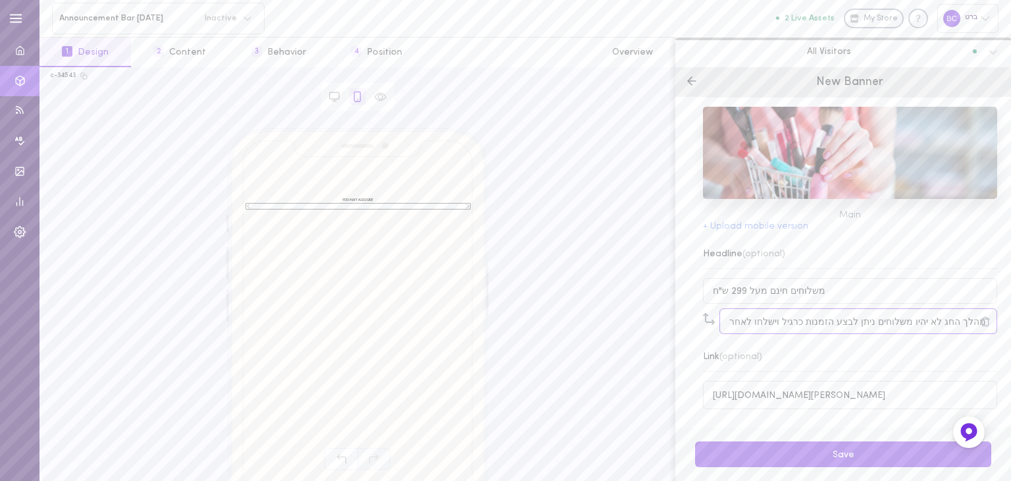
scroll to position [0, 0]
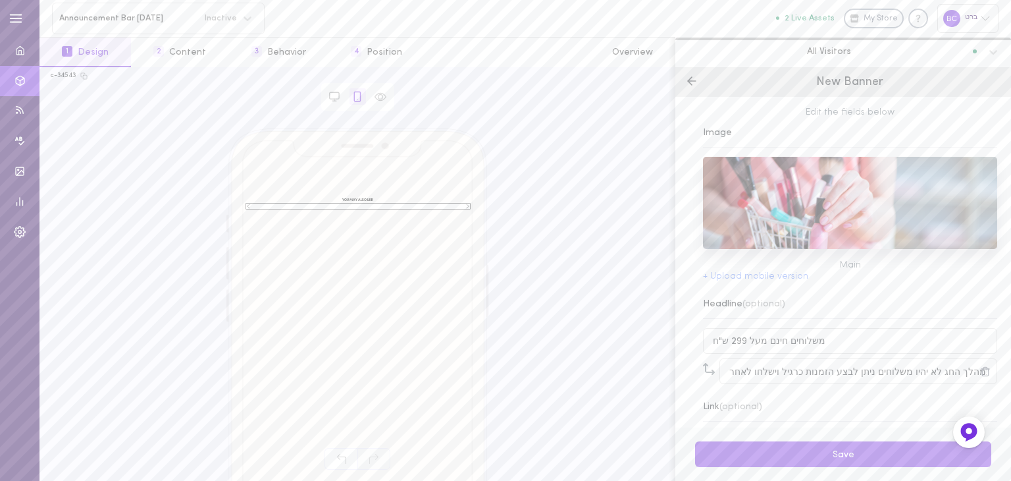
click at [866, 205] on icon at bounding box center [872, 203] width 12 height 12
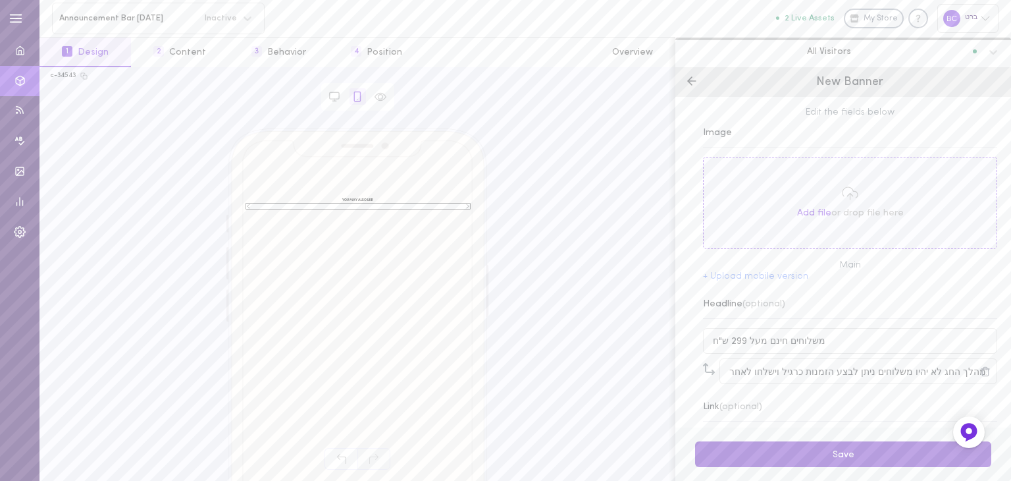
click at [855, 452] on button "Save" at bounding box center [843, 454] width 296 height 26
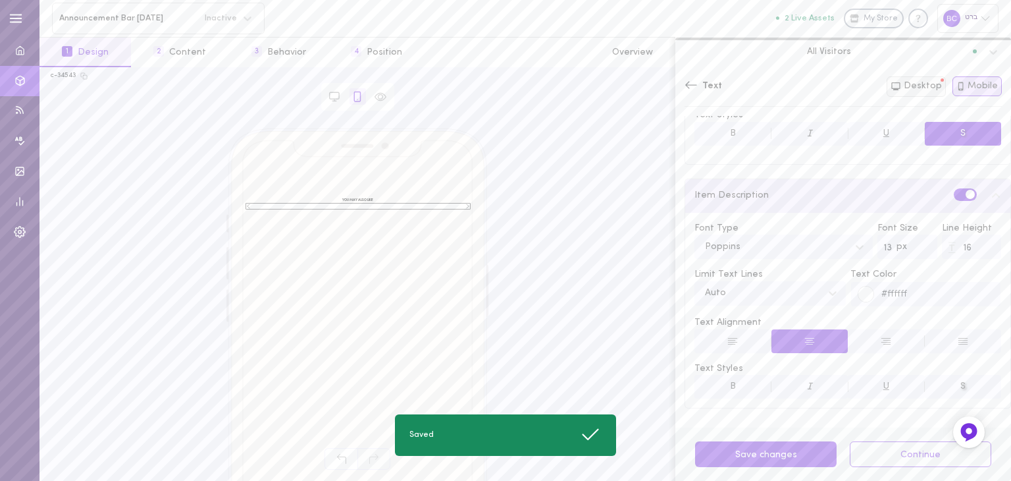
click at [933, 79] on button "Desktop" at bounding box center [916, 86] width 59 height 20
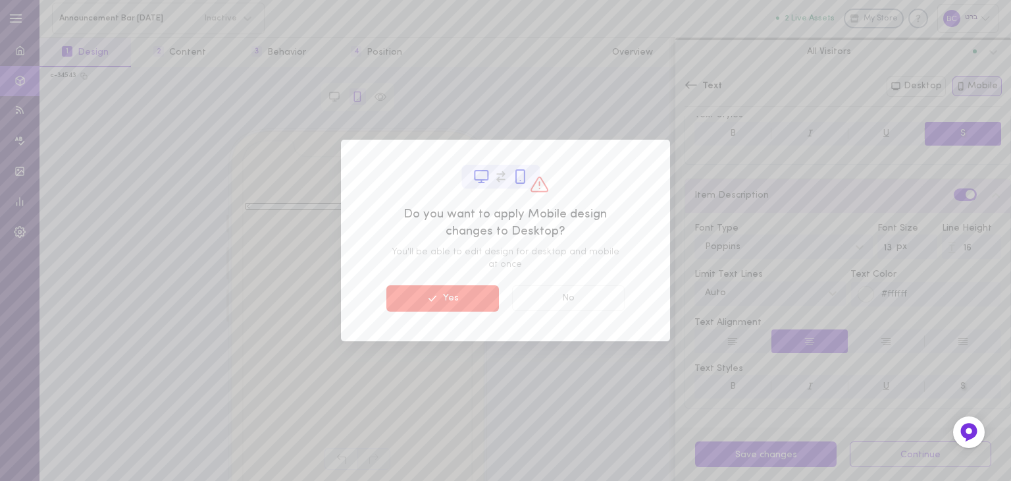
click at [478, 295] on button "Yes" at bounding box center [442, 298] width 113 height 26
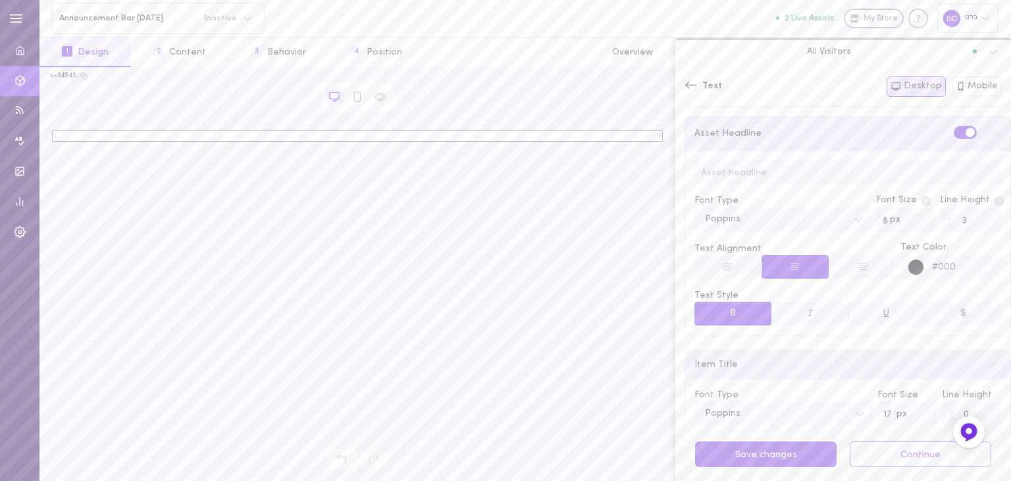
click at [750, 175] on input "text" at bounding box center [847, 172] width 307 height 24
click at [687, 88] on icon at bounding box center [691, 84] width 13 height 13
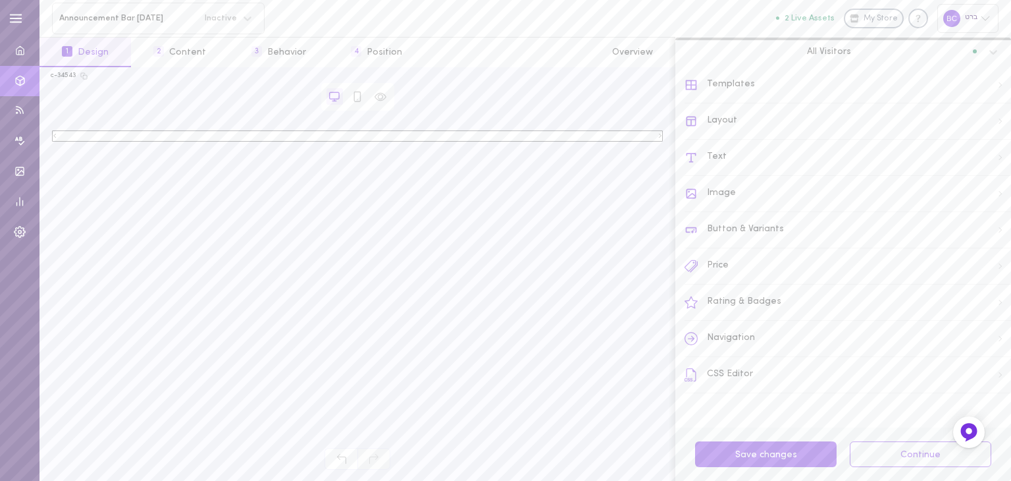
click at [745, 124] on div "Layout" at bounding box center [848, 121] width 326 height 36
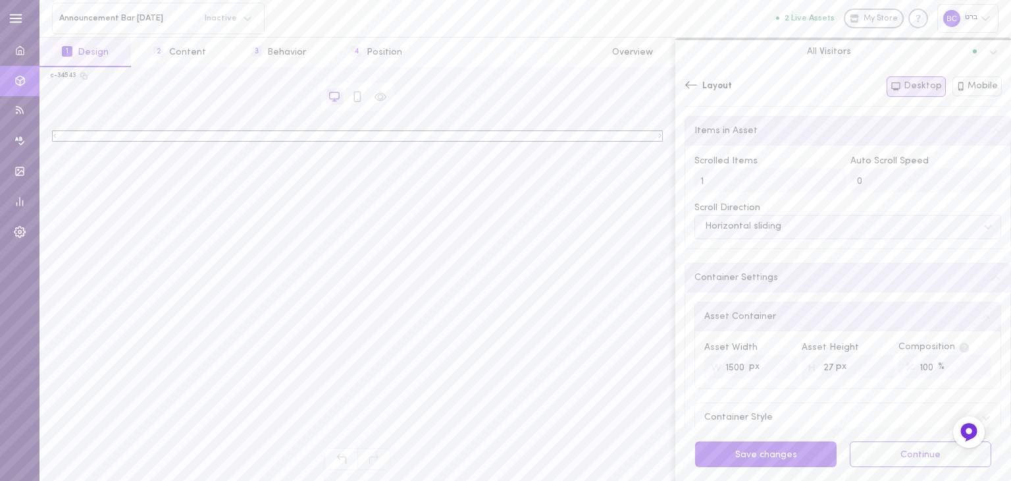
scroll to position [140, 0]
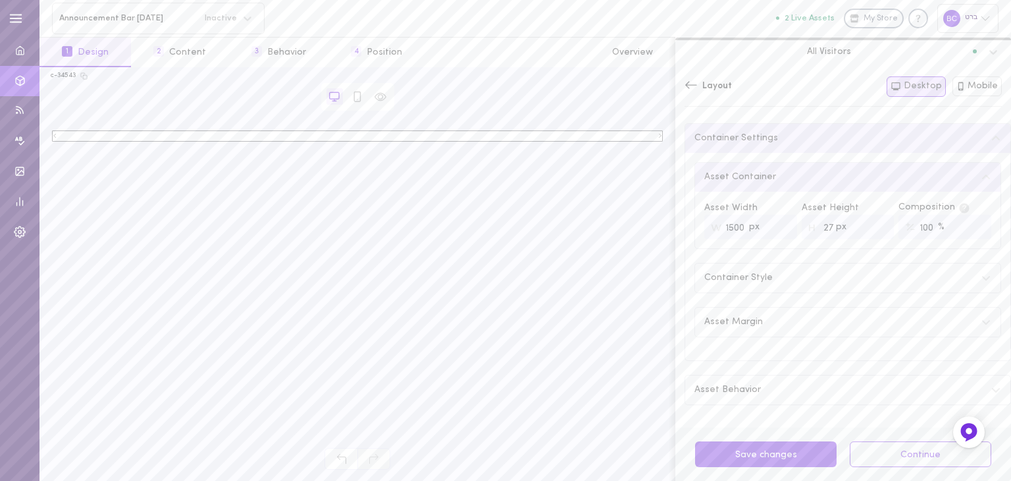
click at [991, 385] on icon at bounding box center [996, 389] width 11 height 11
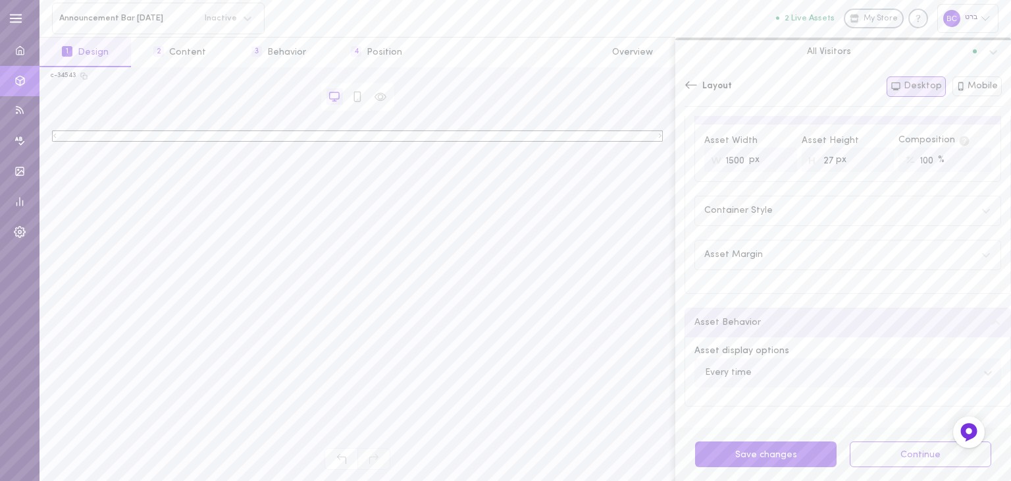
scroll to position [0, 0]
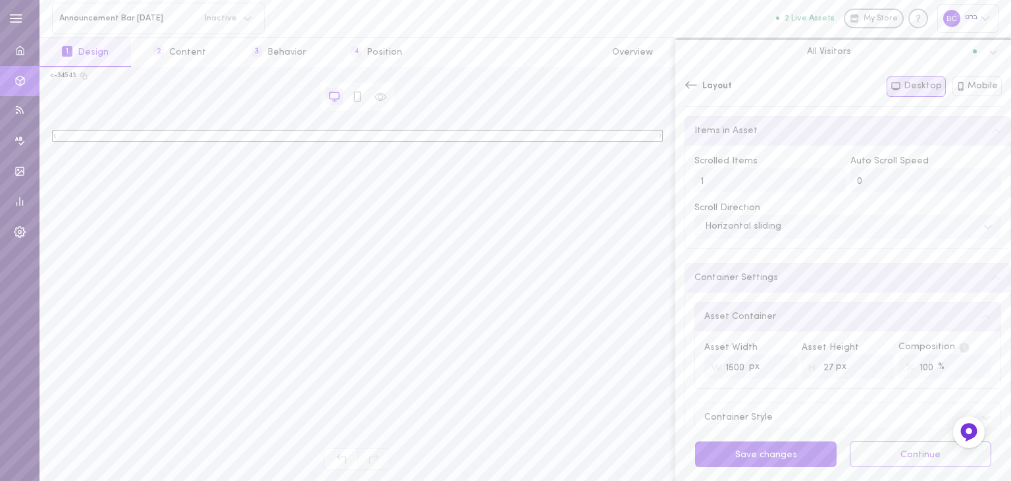
click at [687, 88] on icon at bounding box center [691, 84] width 12 height 7
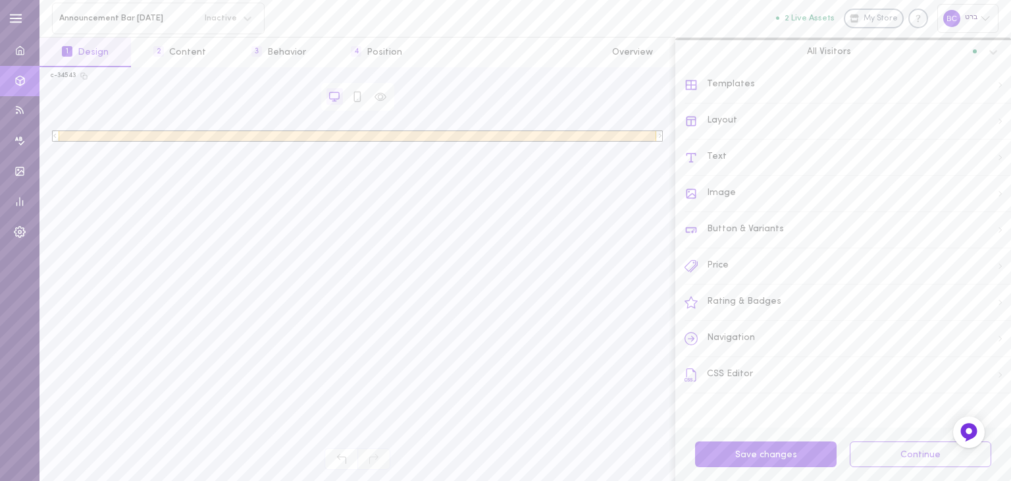
click at [396, 138] on span "שימו לב במהלך החג לא יהיו משלוחים ניתן לבצע הזמנות כרגיל וישלחו לאחר [DATE]" at bounding box center [358, 135] width 598 height 11
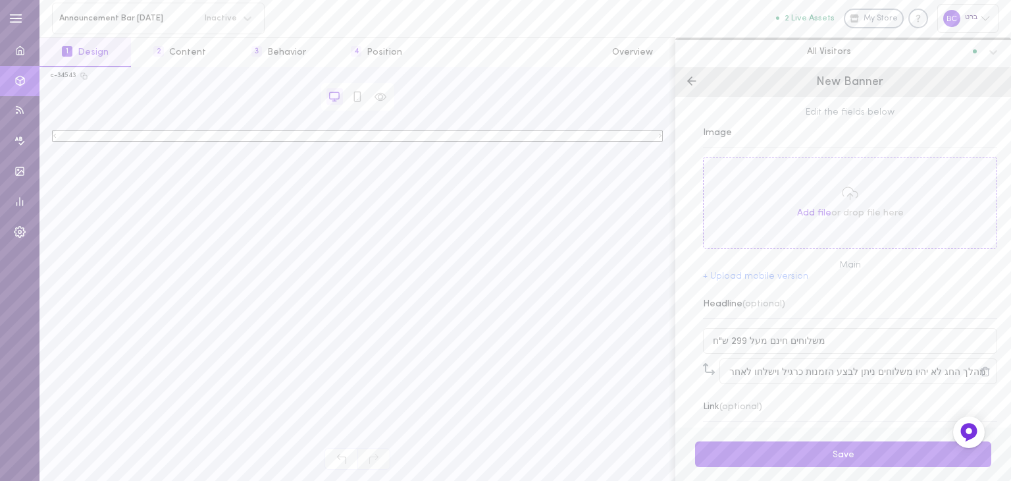
click at [396, 138] on span "שימו לב במהלך החג לא יהיו משלוחים ניתן לבצע הזמנות כרגיל וישלחו לאחר [DATE]" at bounding box center [358, 135] width 598 height 11
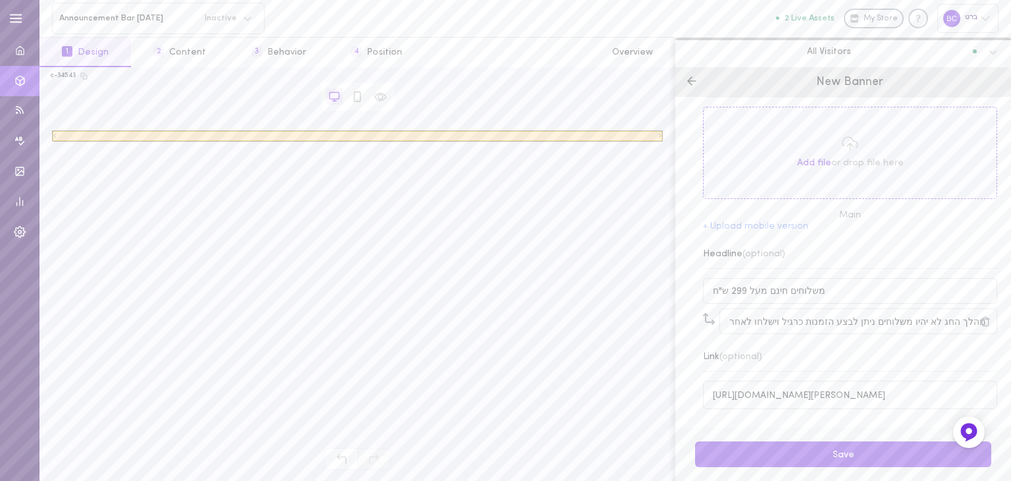
click at [57, 136] on div at bounding box center [358, 136] width 610 height 10
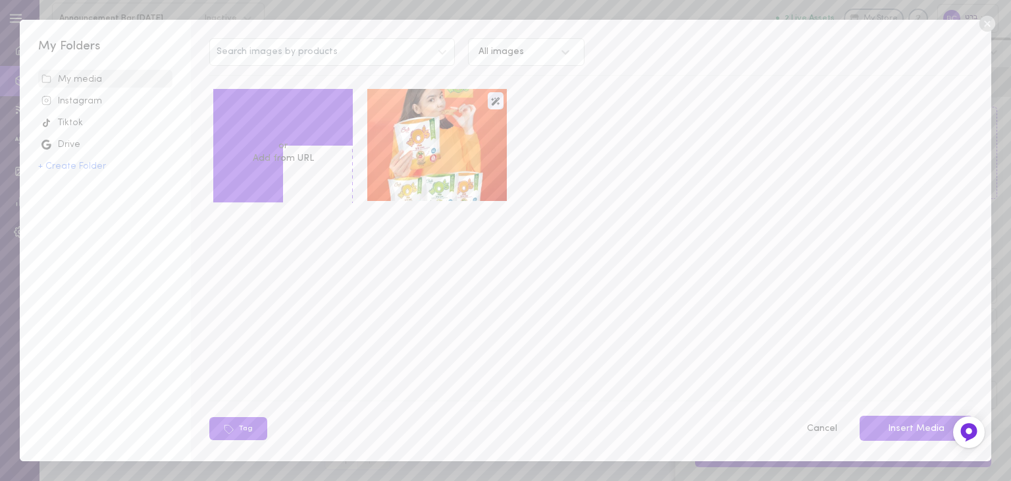
click at [987, 26] on icon at bounding box center [987, 24] width 16 height 16
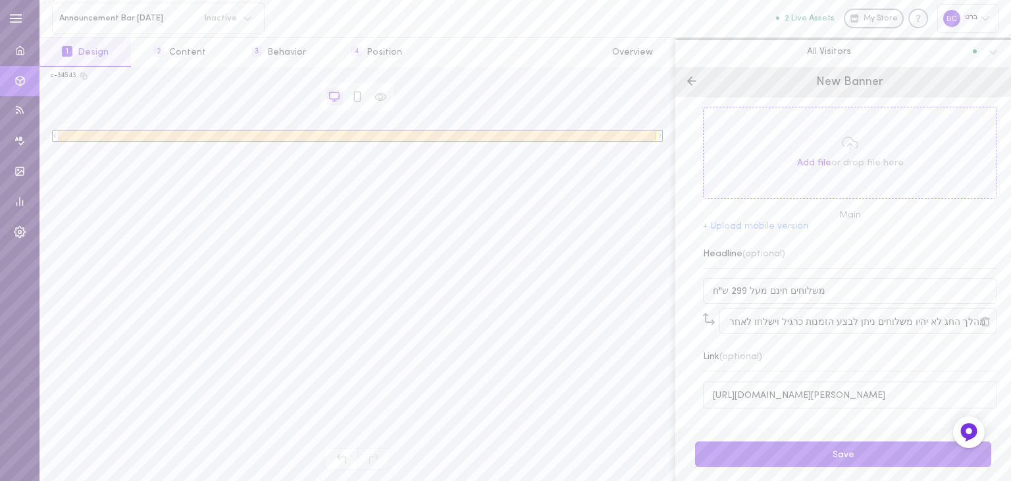
click at [290, 135] on span "שימו לב במהלך החג לא יהיו משלוחים ניתן לבצע הזמנות כרגיל וישלחו לאחר [DATE]" at bounding box center [358, 135] width 598 height 11
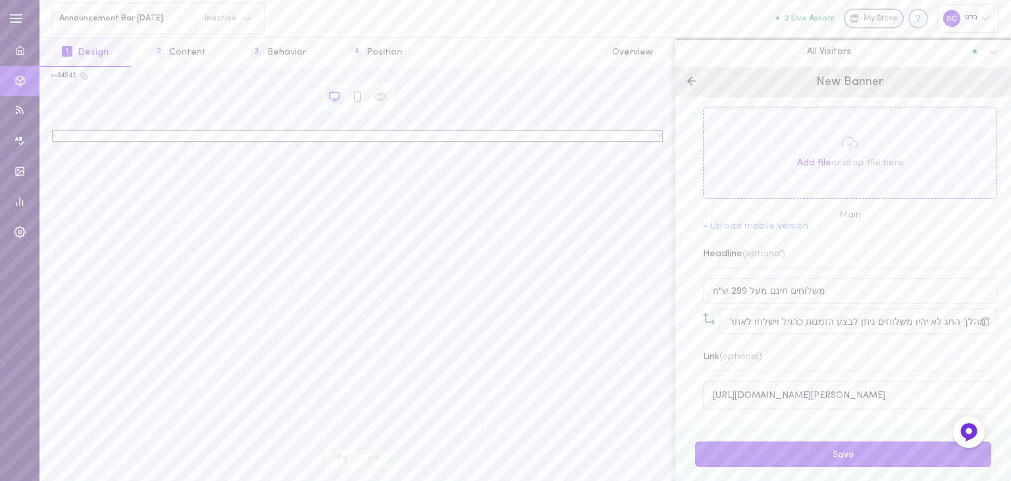
click at [660, 134] on icon "חץ ימינה" at bounding box center [660, 136] width 2 height 4
click at [359, 91] on icon at bounding box center [358, 97] width 12 height 12
click at [176, 57] on button "2 Content" at bounding box center [179, 53] width 97 height 30
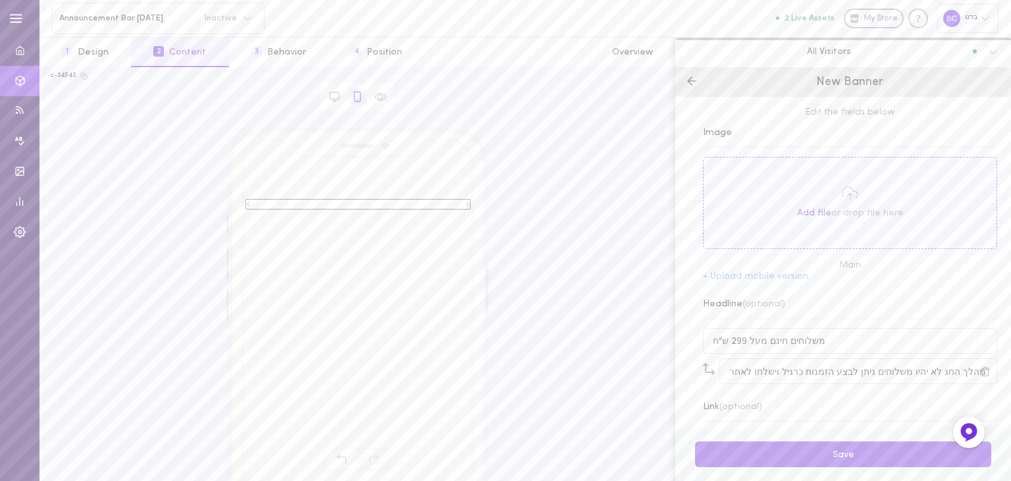
click at [853, 116] on span "Edit the fields below" at bounding box center [850, 112] width 294 height 13
click at [691, 78] on polyline at bounding box center [690, 81] width 4 height 8
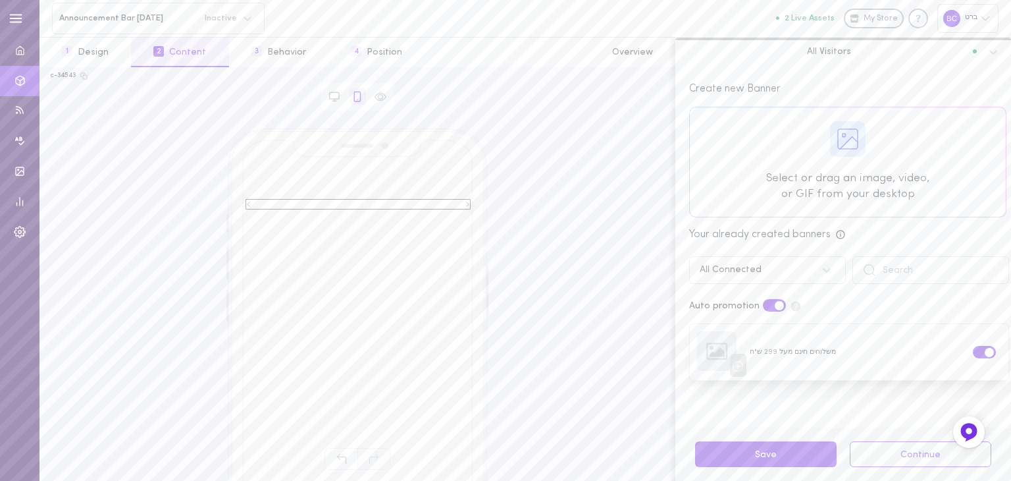
drag, startPoint x: 714, startPoint y: 299, endPoint x: 725, endPoint y: 300, distance: 11.9
drag, startPoint x: 725, startPoint y: 300, endPoint x: 847, endPoint y: 302, distance: 121.1
click at [866, 299] on div "Auto promotion" at bounding box center [843, 306] width 315 height 16
click at [890, 356] on button at bounding box center [898, 352] width 17 height 17
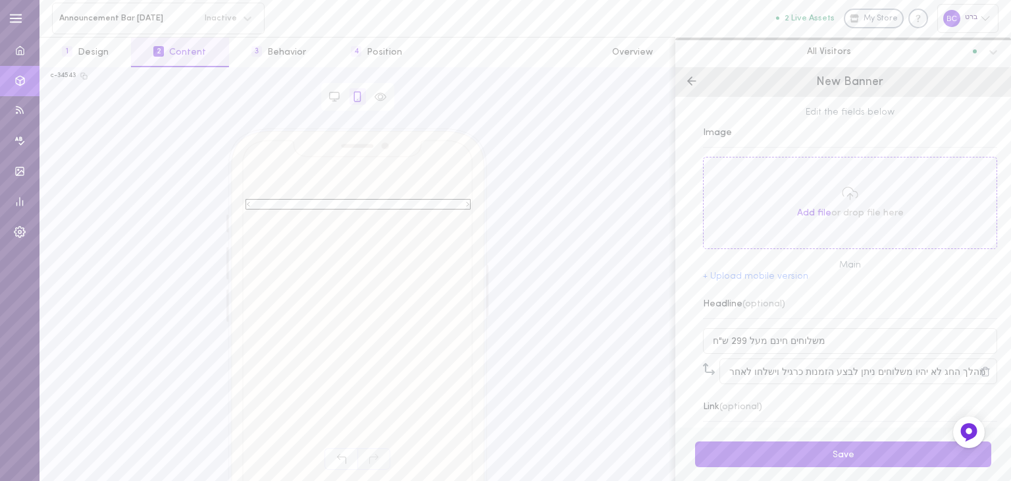
click at [697, 80] on icon at bounding box center [691, 80] width 13 height 13
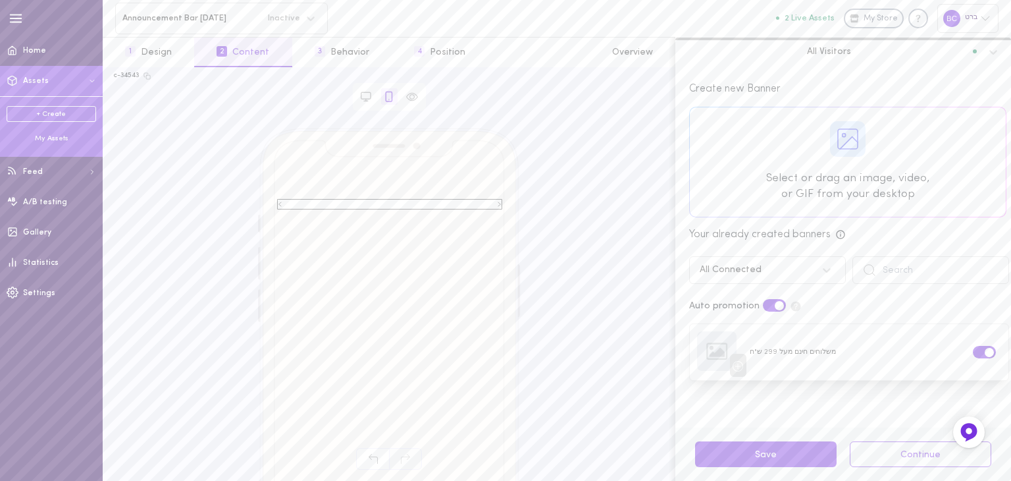
click at [37, 80] on span "Assets" at bounding box center [36, 81] width 26 height 8
click at [45, 138] on div "My Assets" at bounding box center [52, 139] width 90 height 10
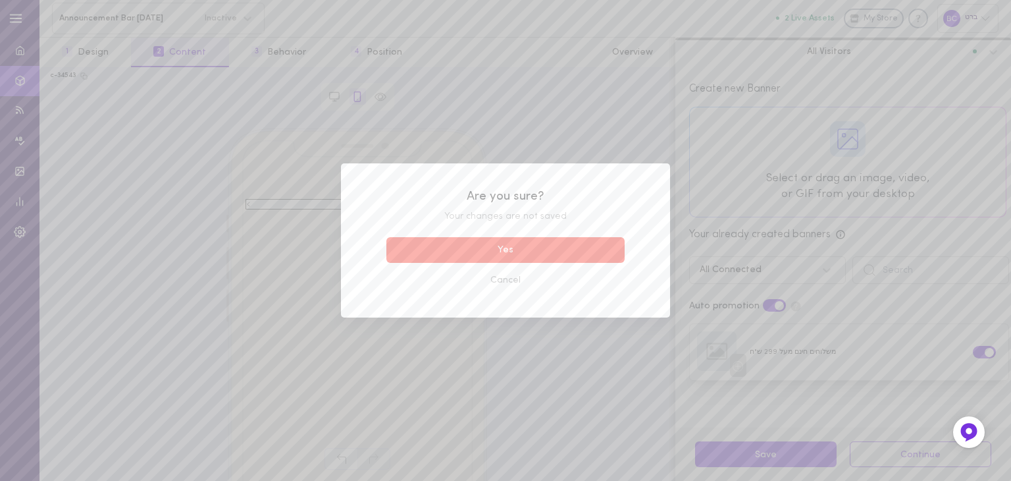
click at [475, 250] on button "Yes" at bounding box center [505, 250] width 238 height 26
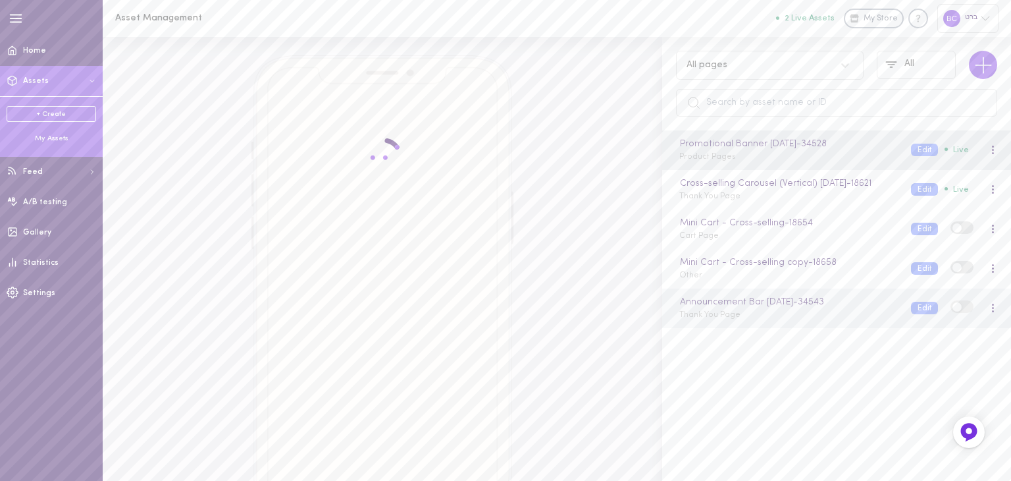
click at [728, 319] on span "Thank You Page" at bounding box center [709, 315] width 61 height 8
click at [721, 319] on span "Thank You Page" at bounding box center [709, 315] width 61 height 8
click at [716, 321] on div "Announcement Bar [DATE] - 34543 Thank You Page" at bounding box center [785, 308] width 232 height 26
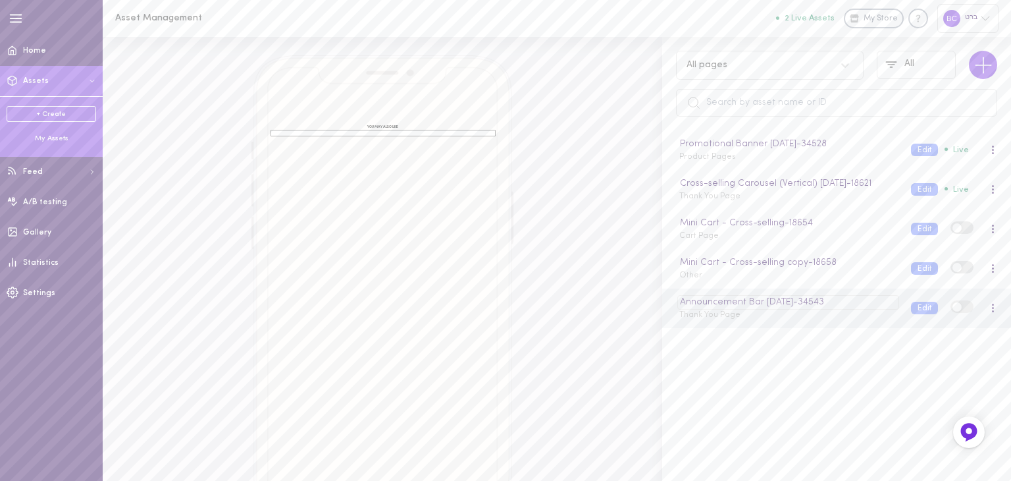
click at [716, 307] on div "Announcement Bar [DATE] - 34543" at bounding box center [787, 302] width 221 height 14
click at [770, 309] on input "Announcement Bar [DATE]" at bounding box center [788, 302] width 219 height 14
click at [989, 315] on div at bounding box center [993, 308] width 8 height 14
click at [911, 314] on button "Edit" at bounding box center [924, 307] width 27 height 13
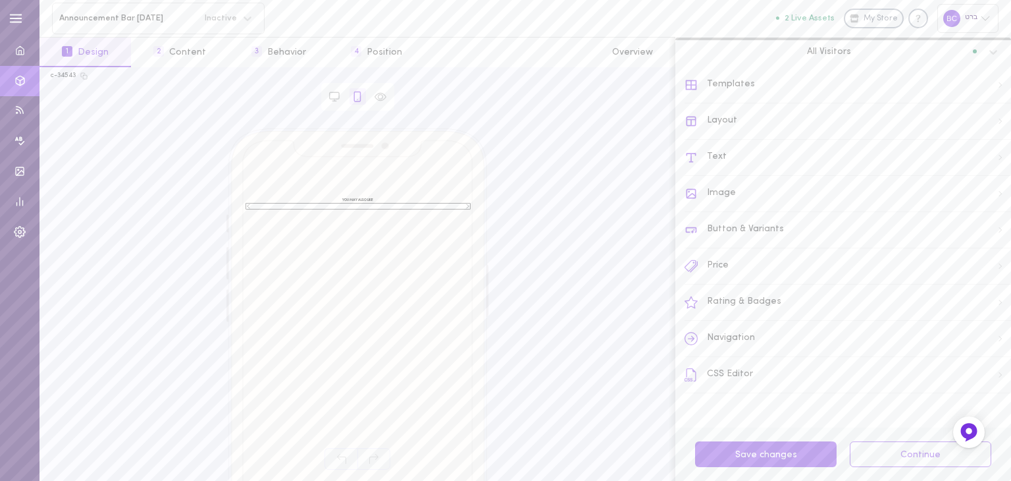
click at [731, 159] on div "Text" at bounding box center [848, 158] width 326 height 36
click at [991, 226] on icon at bounding box center [996, 226] width 11 height 11
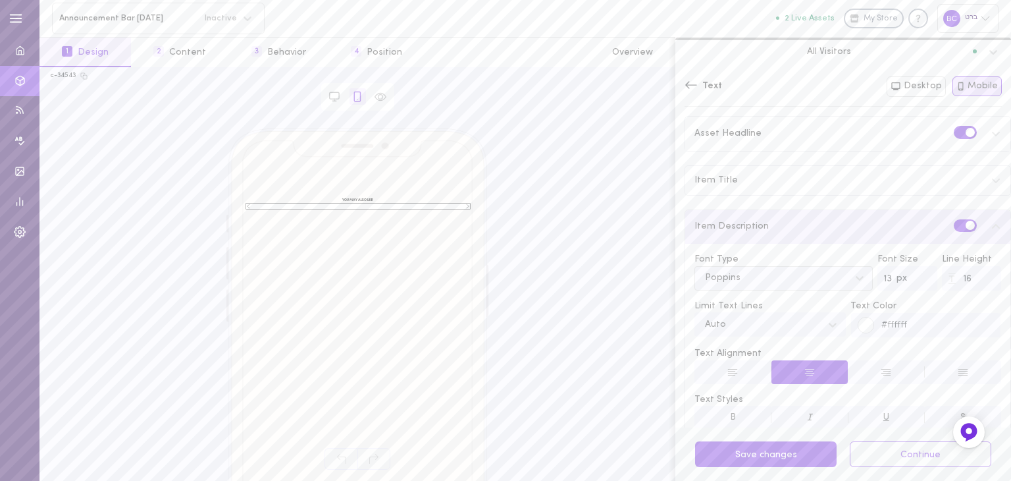
scroll to position [32, 0]
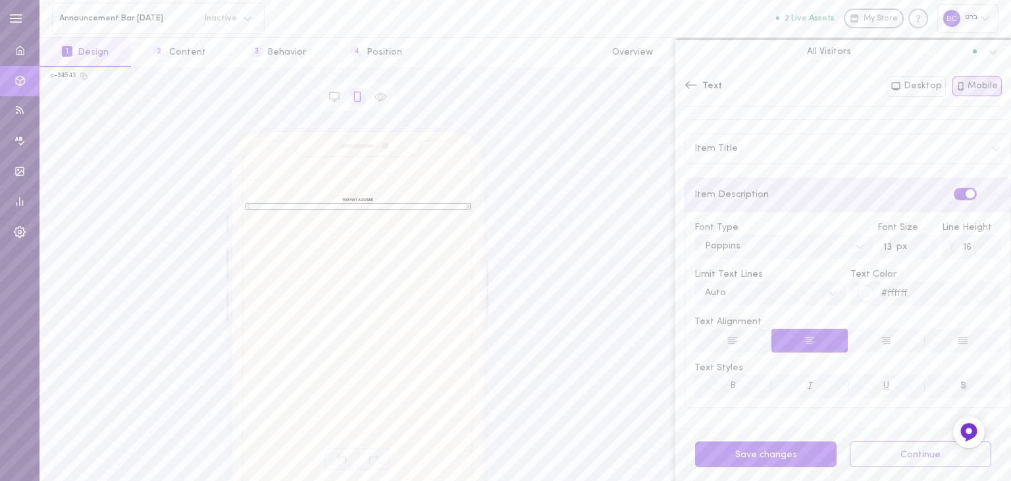
click at [865, 291] on div at bounding box center [866, 294] width 16 height 16
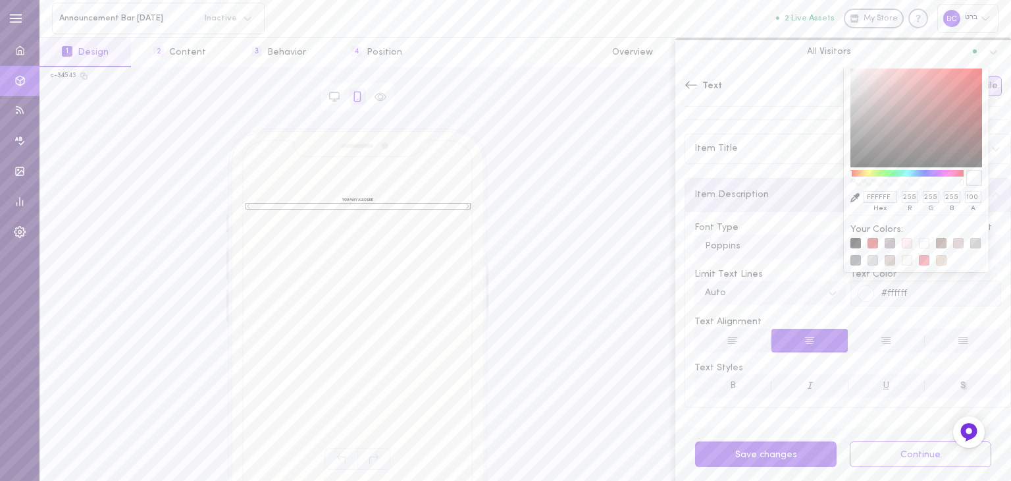
type input "#0e0e0eff"
type input "0E0E0E"
type input "14"
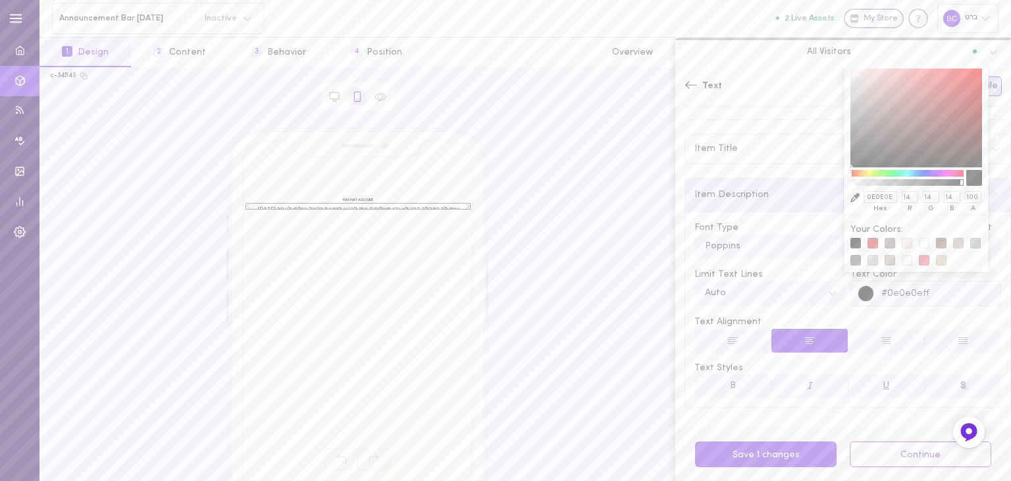
type input "#000000ff"
type input "000000"
type input "0"
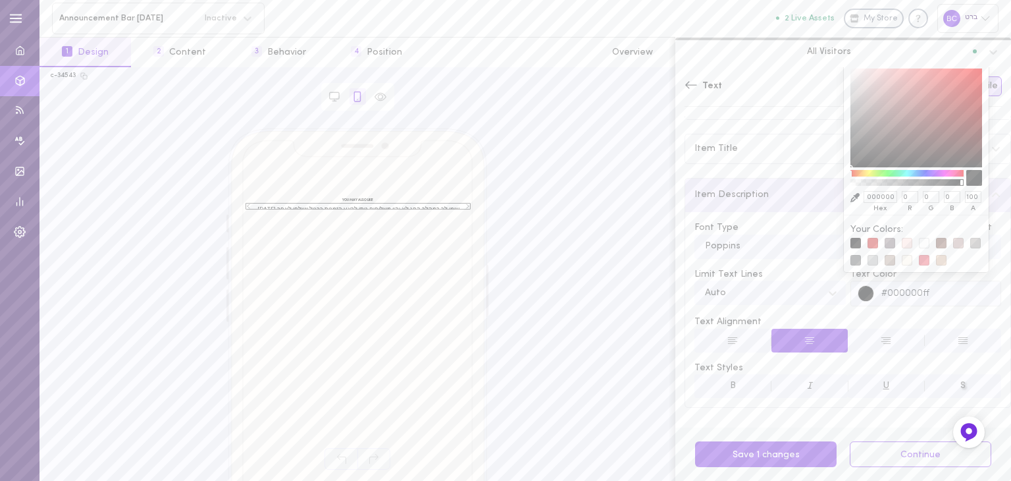
drag, startPoint x: 858, startPoint y: 130, endPoint x: 777, endPoint y: 203, distance: 109.1
click at [760, 257] on div "Font Type Poppins Font Size px 13 Line Height 16 Limit Text Lines Auto Text Col…" at bounding box center [847, 309] width 325 height 195
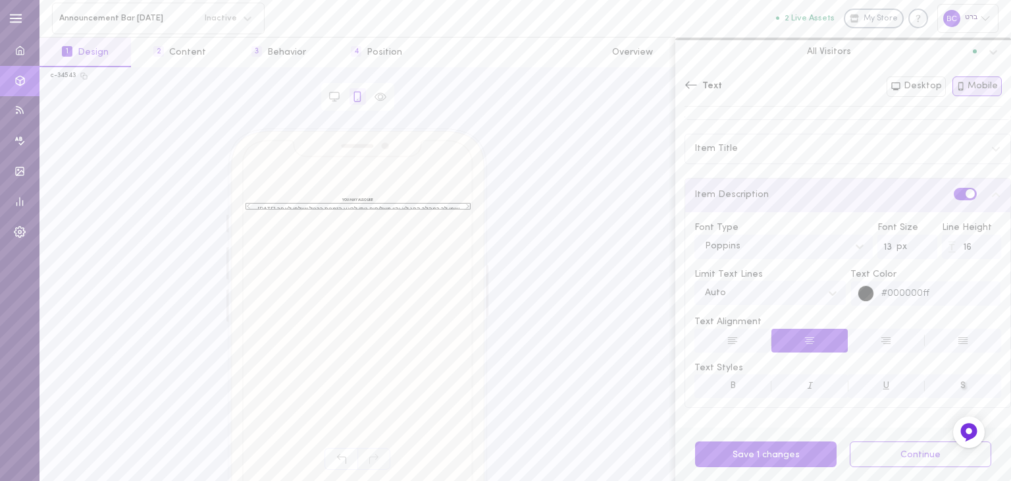
click at [789, 315] on span "Text Alignment" at bounding box center [847, 321] width 307 height 13
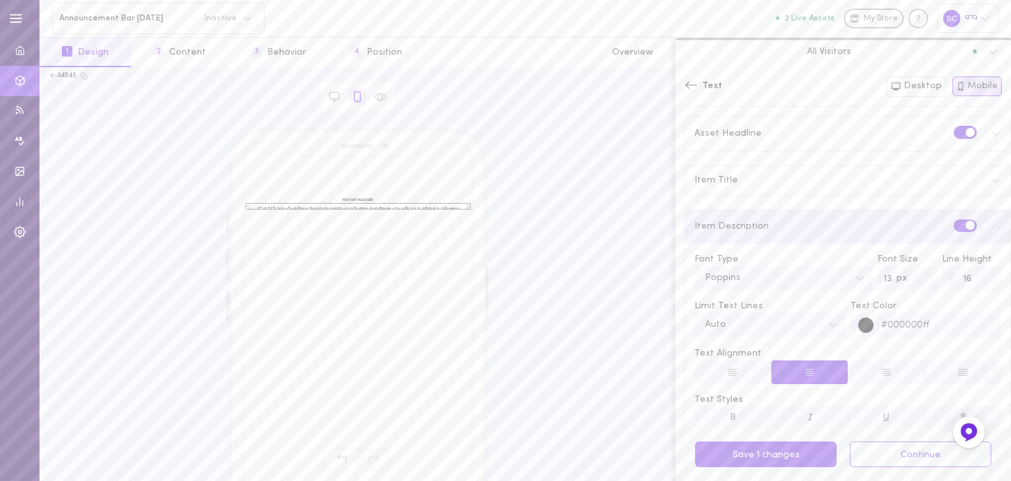
click at [954, 133] on label at bounding box center [965, 132] width 23 height 13
click at [0, 0] on input "checkbox" at bounding box center [0, 0] width 0 height 0
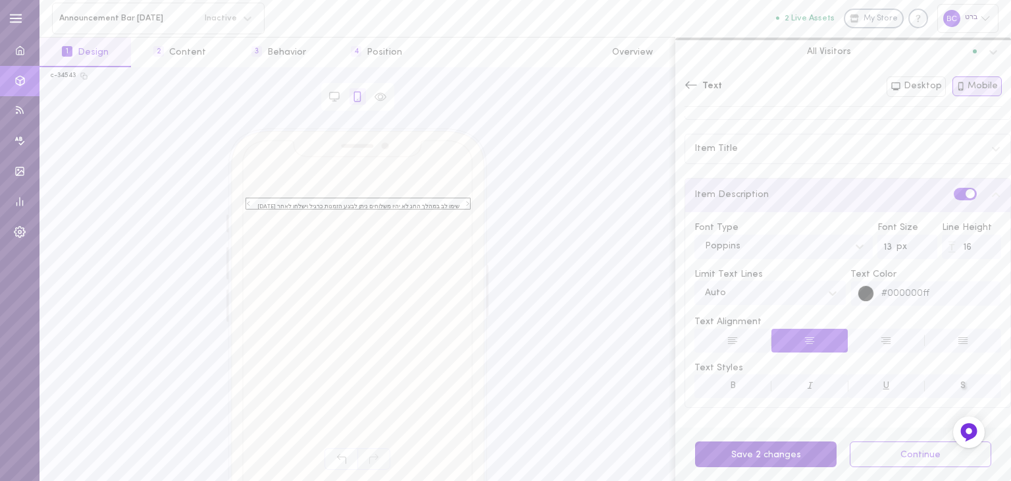
click at [766, 459] on button "Save 2 changes" at bounding box center [766, 454] width 142 height 26
click at [732, 114] on div "Text Both Desktop Mobile" at bounding box center [843, 91] width 336 height 49
click at [688, 88] on icon at bounding box center [691, 84] width 12 height 7
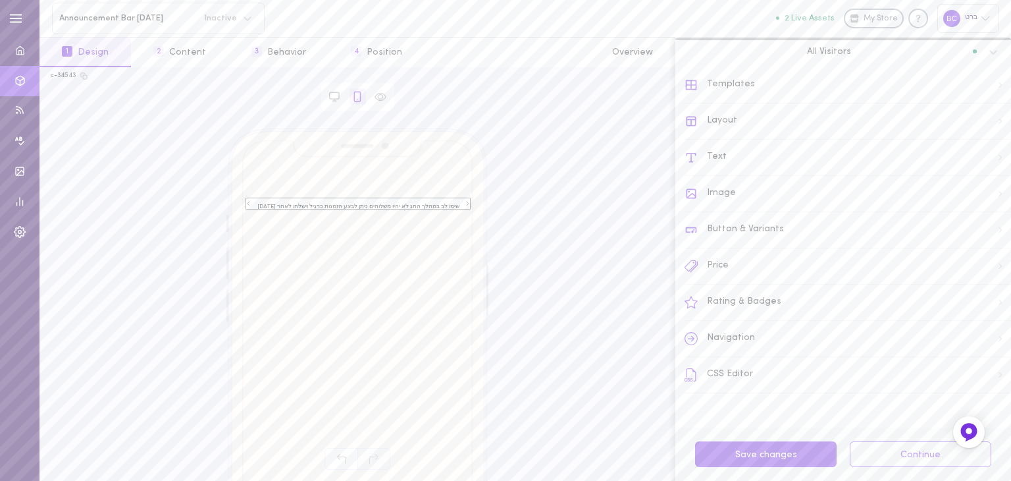
scroll to position [0, 0]
click at [187, 57] on button "2 Content" at bounding box center [179, 53] width 97 height 30
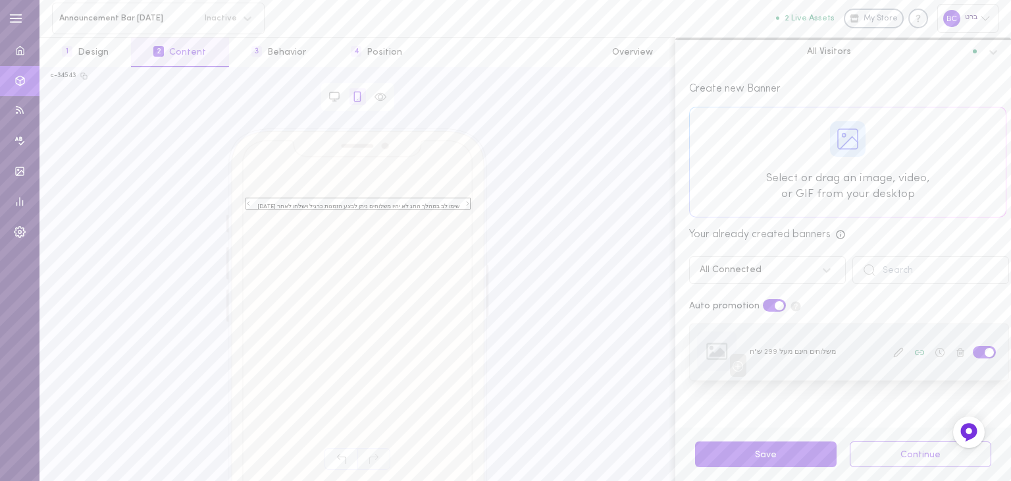
click at [894, 350] on icon at bounding box center [898, 352] width 9 height 9
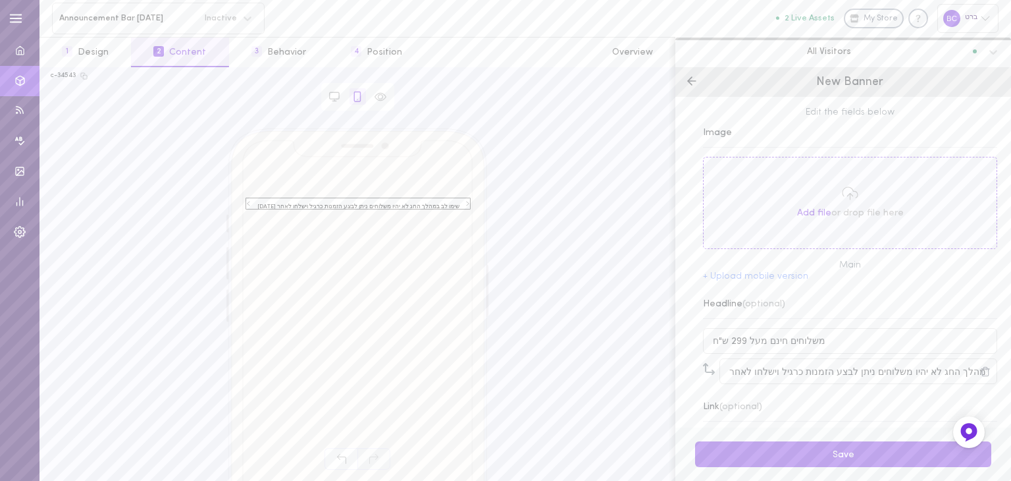
click at [690, 83] on polyline at bounding box center [690, 81] width 4 height 8
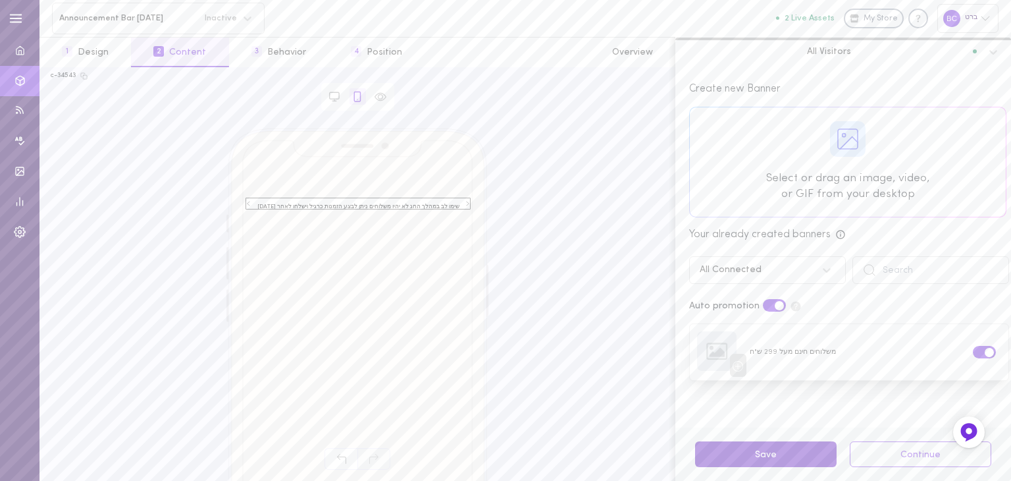
click at [793, 448] on button "Save" at bounding box center [766, 454] width 142 height 26
click at [915, 348] on icon at bounding box center [919, 352] width 9 height 9
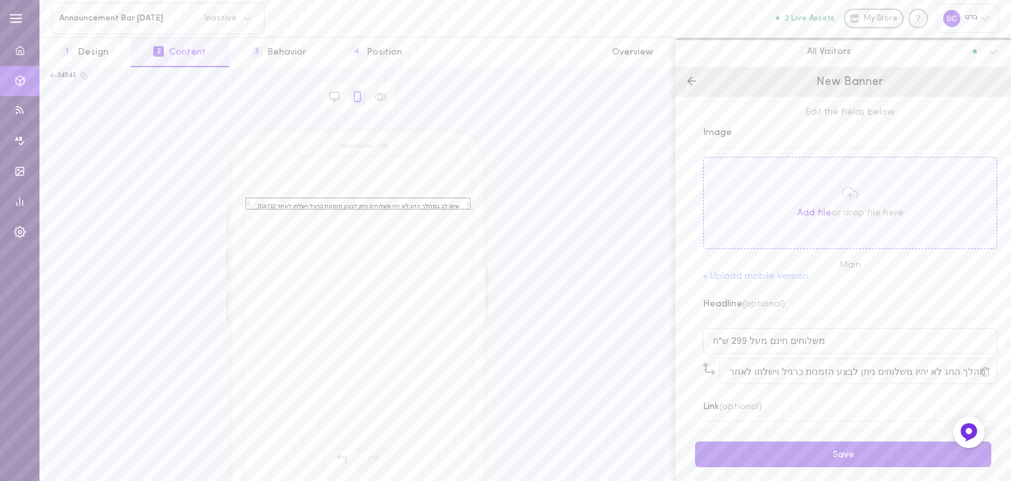
scroll to position [53, 0]
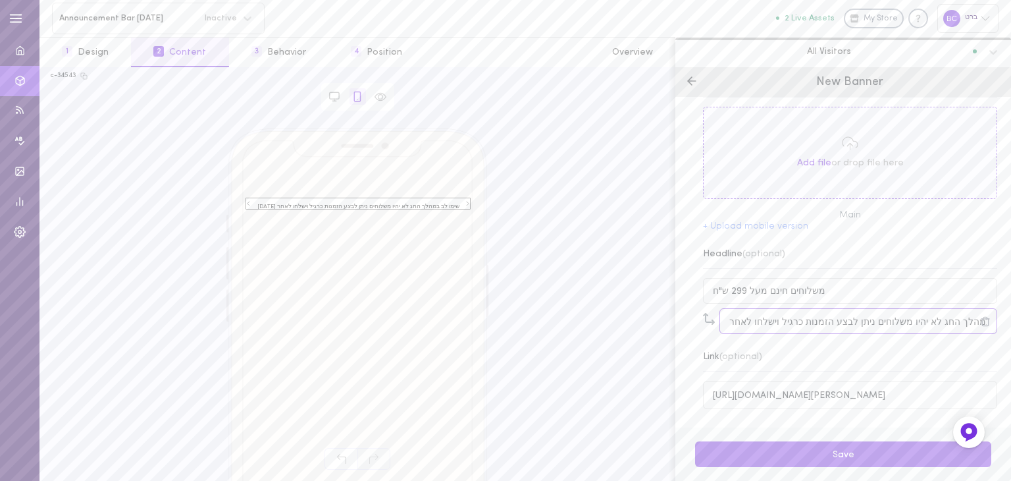
click at [758, 325] on input "שימו לב במהלך החג לא יהיו משלוחים ניתן לבצע הזמנות כרגיל וישלחו לאחר [DATE]" at bounding box center [858, 321] width 278 height 26
drag, startPoint x: 758, startPoint y: 325, endPoint x: 908, endPoint y: 311, distance: 151.4
click at [908, 311] on input "שימו לב במהלך החג לא יהיו משלוחים ניתן לבצע הזמנות כרגיל וישלחו לאחר [DATE]" at bounding box center [858, 321] width 278 height 26
click at [789, 340] on div "Edit the fields below Image Add file or drop file here Main + Upload mobile ver…" at bounding box center [843, 262] width 336 height 330
click at [338, 94] on icon at bounding box center [334, 95] width 9 height 7
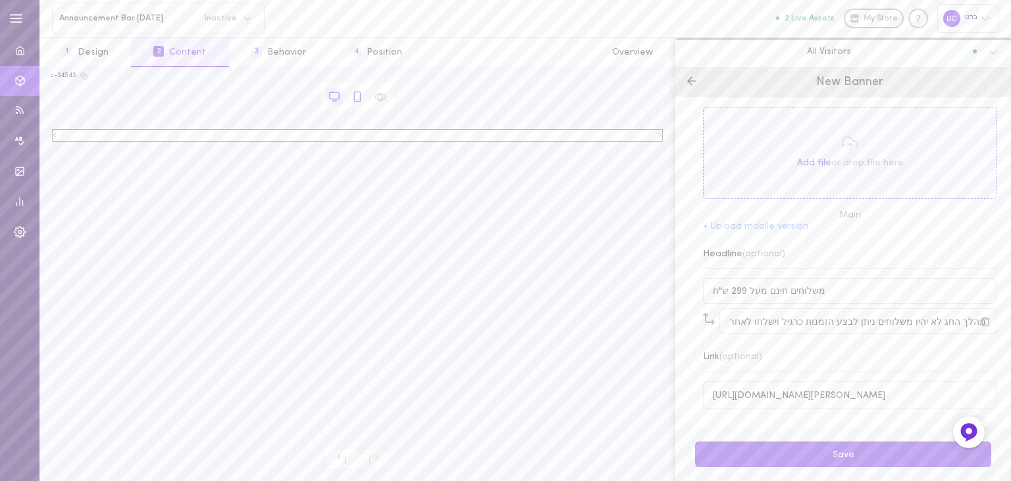
click at [354, 95] on icon at bounding box center [357, 95] width 6 height 9
click at [432, 205] on span "שימו לב במהלך החג לא יהיו משלוחים ניתן לבצע הזמנות כרגיל וישלחו לאחר [DATE]" at bounding box center [358, 203] width 210 height 13
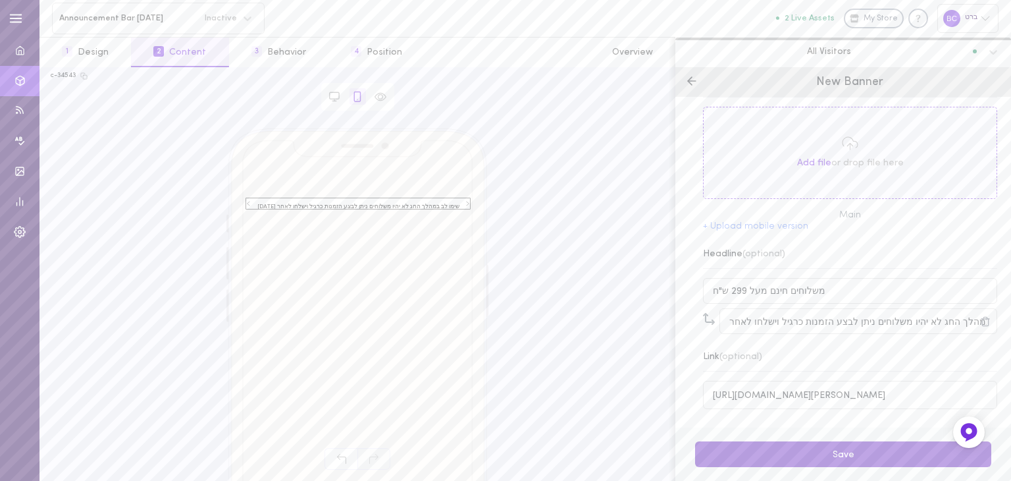
click at [823, 455] on button "Save" at bounding box center [843, 454] width 296 height 26
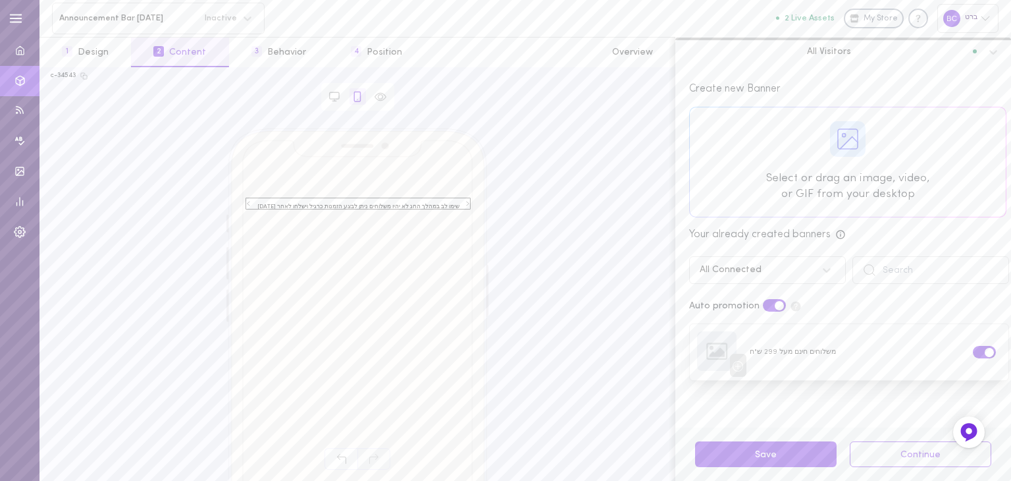
click at [766, 309] on label at bounding box center [774, 305] width 23 height 13
click at [0, 0] on input "checkbox" at bounding box center [0, 0] width 0 height 0
click at [823, 269] on icon at bounding box center [827, 270] width 8 height 5
click at [820, 269] on icon at bounding box center [826, 269] width 13 height 13
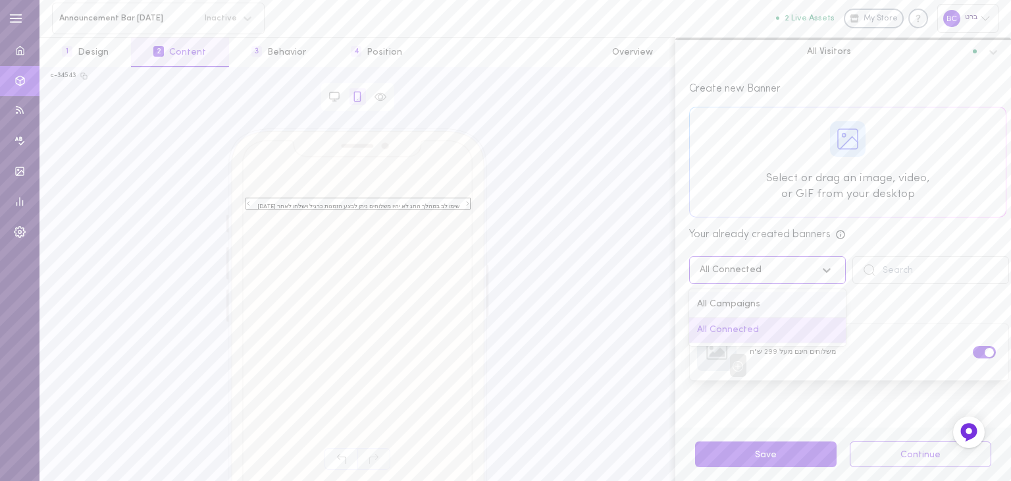
click at [759, 307] on div "All Campaigns" at bounding box center [767, 305] width 157 height 26
click at [820, 274] on icon at bounding box center [826, 269] width 13 height 13
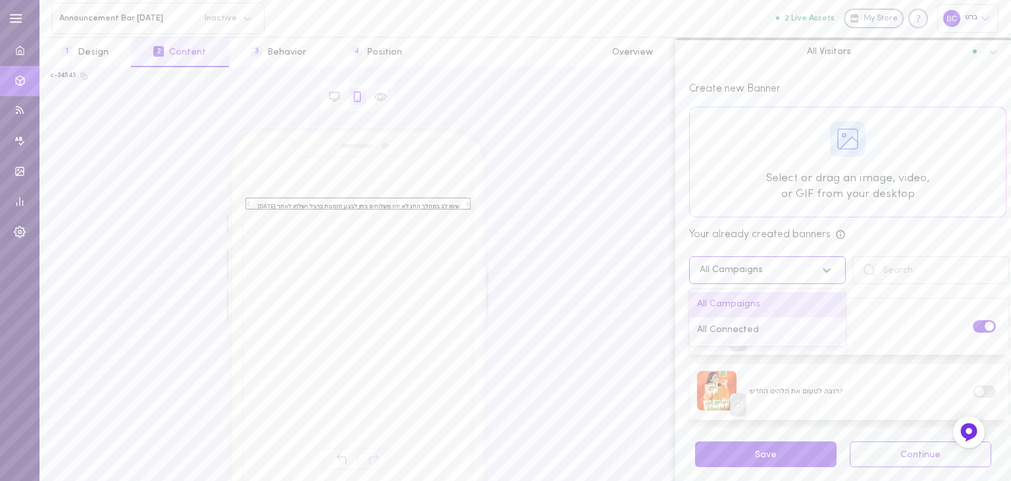
click at [750, 327] on div "All Connected" at bounding box center [767, 330] width 157 height 26
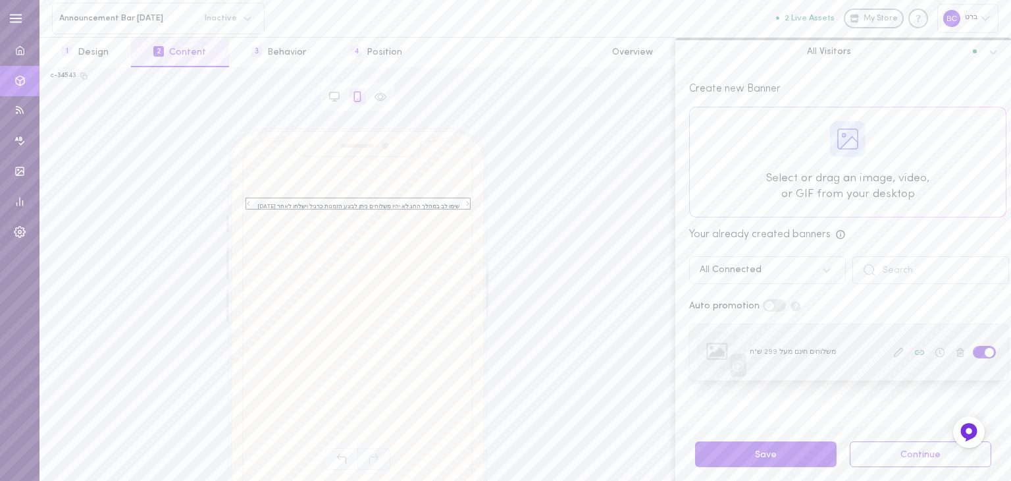
click at [890, 359] on button at bounding box center [898, 352] width 17 height 17
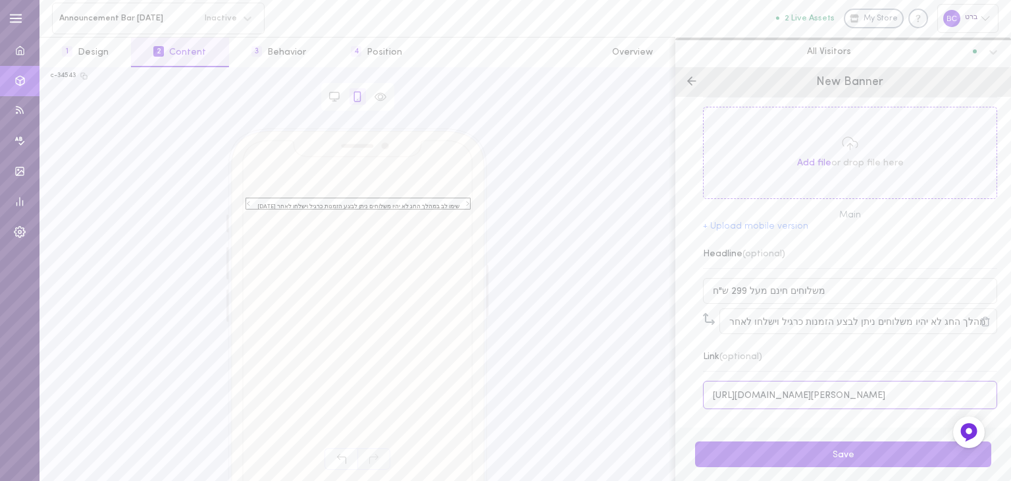
drag, startPoint x: 832, startPoint y: 393, endPoint x: 633, endPoint y: 388, distance: 198.9
click at [631, 390] on div "c-34543 Browser Asset משלוחים חינם מעל 299 ש"ח שימו לב במהלך החג לא יהיו משלוחי…" at bounding box center [525, 273] width 972 height 413
type input "[URL][DOMAIN_NAME][PERSON_NAME]"
click at [866, 53] on div "All Visitors" at bounding box center [834, 51] width 298 height 12
